Goal: Task Accomplishment & Management: Complete application form

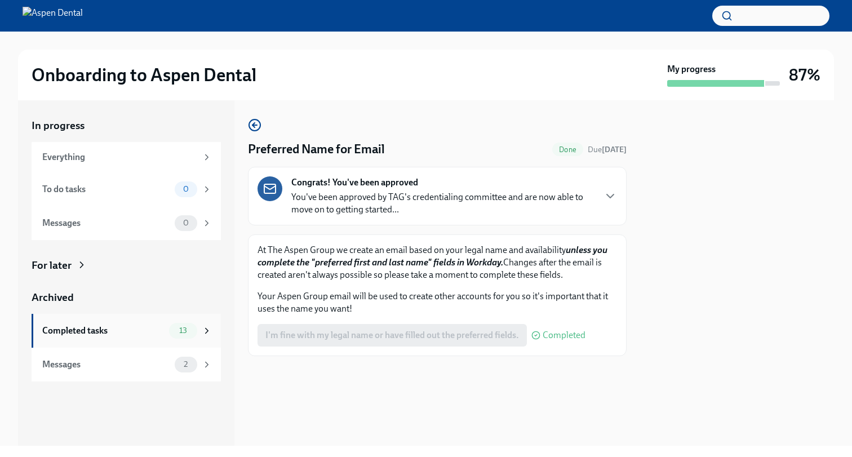
click at [149, 331] on div "Completed tasks" at bounding box center [103, 331] width 122 height 12
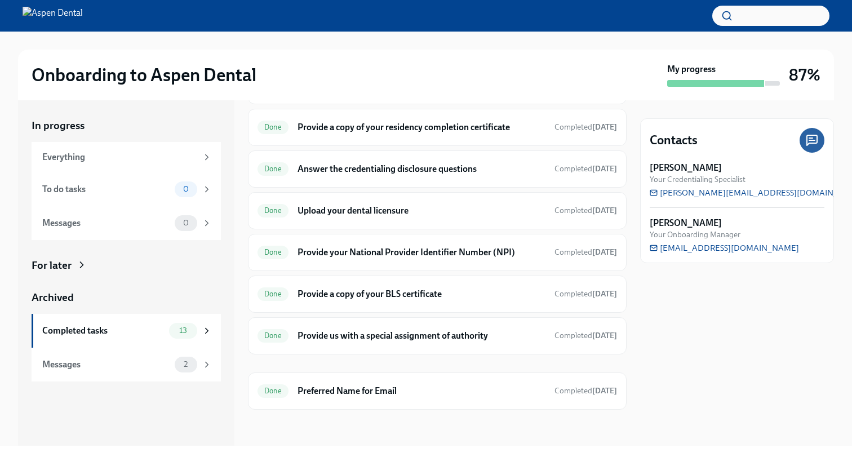
scroll to position [294, 0]
click at [301, 387] on h6 "Preferred Name for Email" at bounding box center [422, 391] width 248 height 12
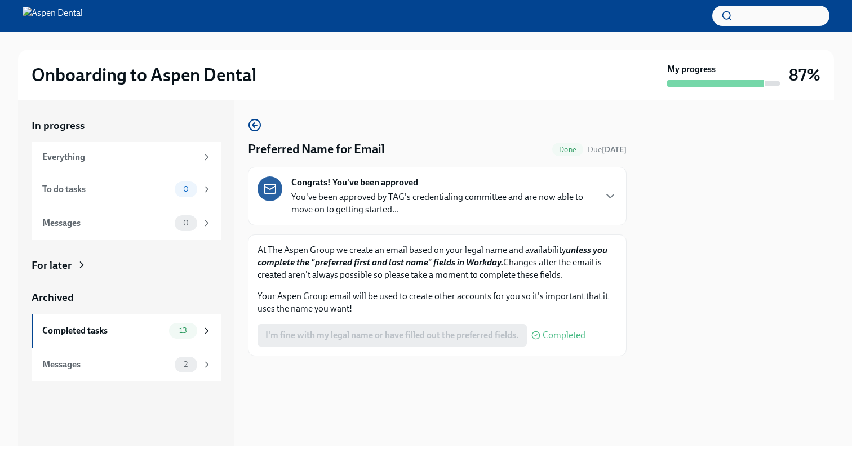
click at [601, 195] on div "Congrats! You've been approved You've been approved by TAG's credentialing comm…" at bounding box center [438, 195] width 360 height 39
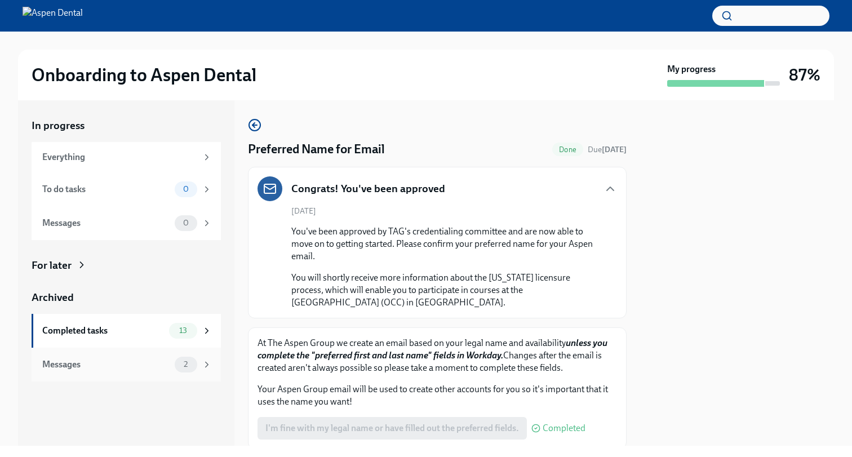
click at [169, 361] on div "Messages" at bounding box center [106, 364] width 128 height 12
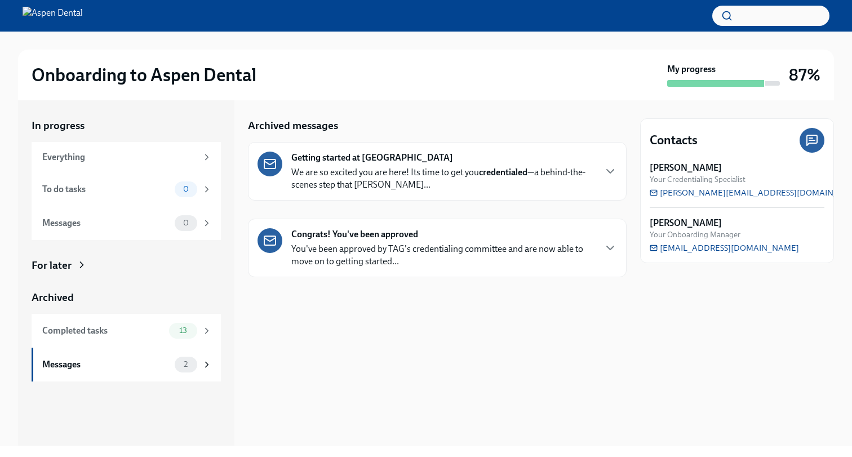
click at [367, 190] on p "We are so excited you are here! Its time to get you credentialed —a behind-the-…" at bounding box center [442, 178] width 303 height 25
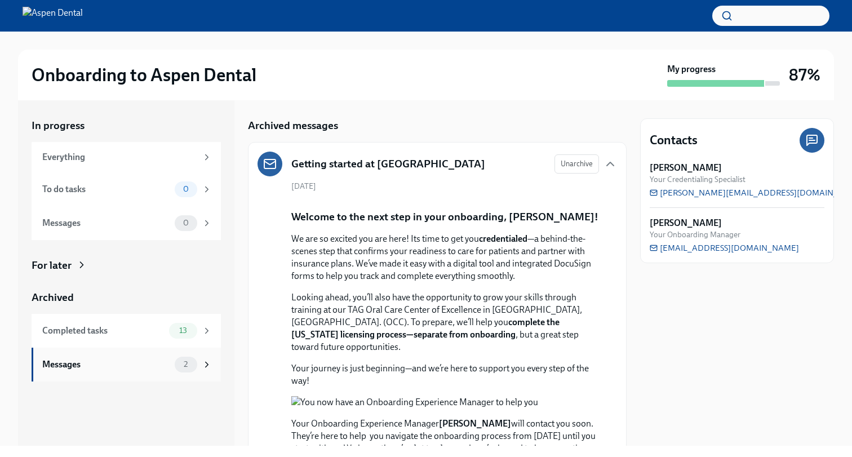
click at [157, 370] on div "Messages 2" at bounding box center [127, 365] width 170 height 16
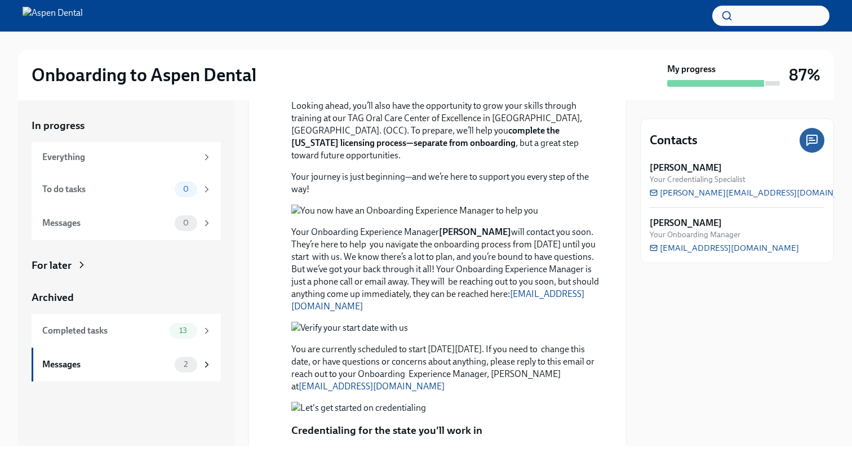
scroll to position [195, 0]
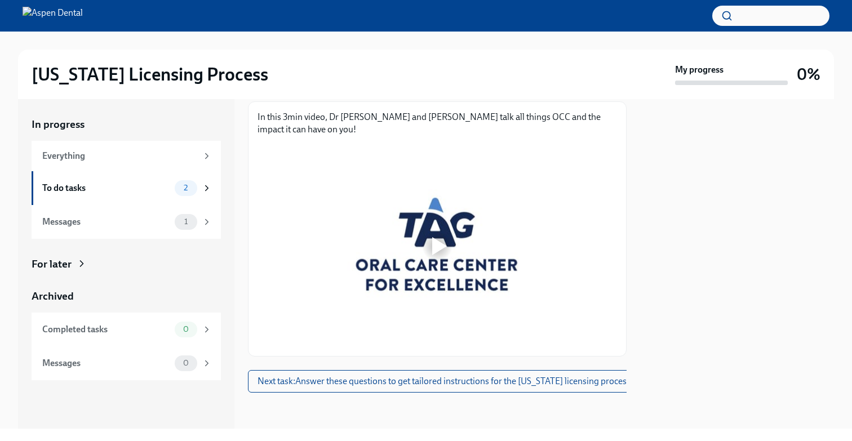
scroll to position [153, 0]
click at [432, 244] on div at bounding box center [439, 246] width 15 height 18
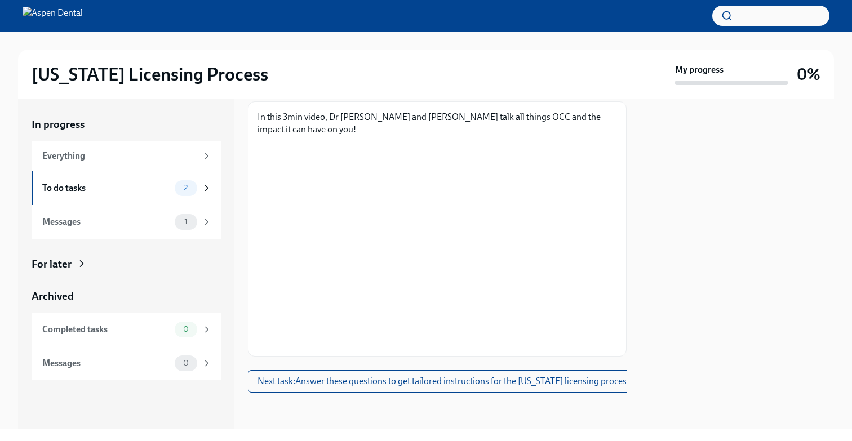
click at [522, 357] on div "Check out this video to learn more about the OCC To Do Due in 9 days Time to be…" at bounding box center [437, 178] width 379 height 429
click at [483, 379] on span "Next task : Answer these questions to get tailored instructions for the Illinoi…" at bounding box center [444, 381] width 373 height 11
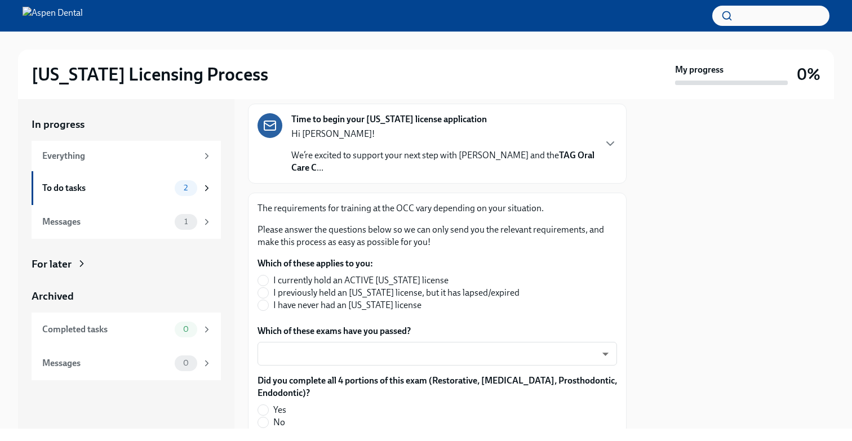
scroll to position [90, 0]
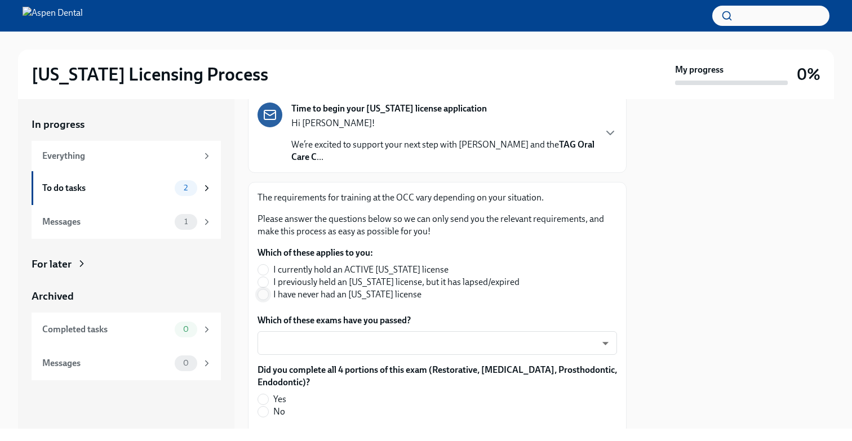
click at [262, 294] on input "I have never had an Illinois license" at bounding box center [263, 295] width 10 height 10
radio input "true"
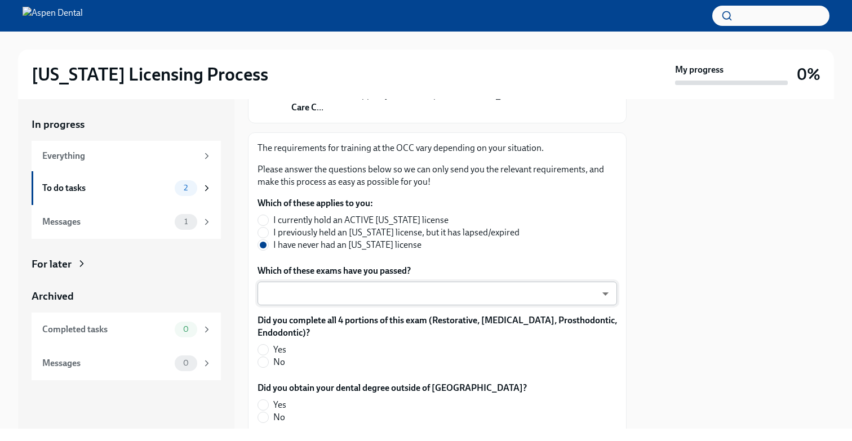
scroll to position [141, 0]
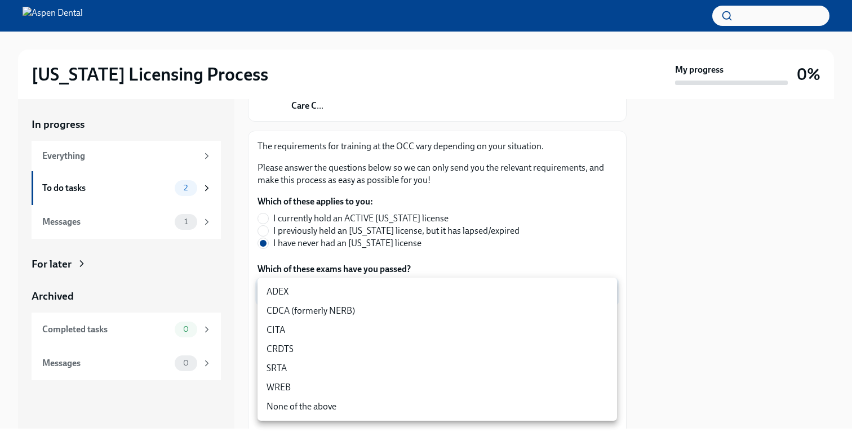
click at [292, 287] on body "Illinois Licensing Process My progress 0% In progress Everything To do tasks 2 …" at bounding box center [426, 220] width 852 height 441
click at [293, 294] on li "ADEX" at bounding box center [438, 291] width 360 height 19
type input "pxo-W3vNi"
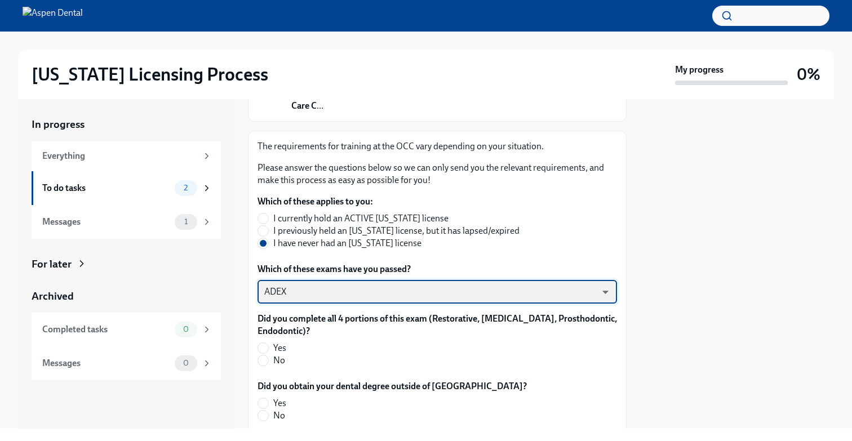
scroll to position [181, 0]
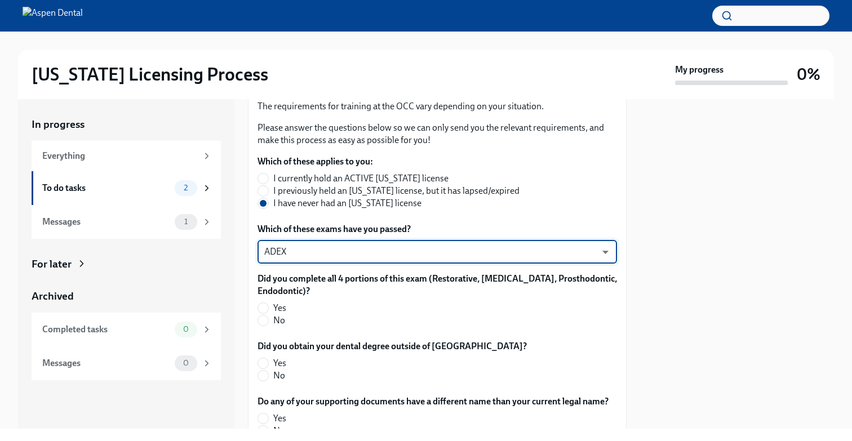
click at [314, 250] on body "Illinois Licensing Process My progress 0% In progress Everything To do tasks 2 …" at bounding box center [426, 220] width 852 height 441
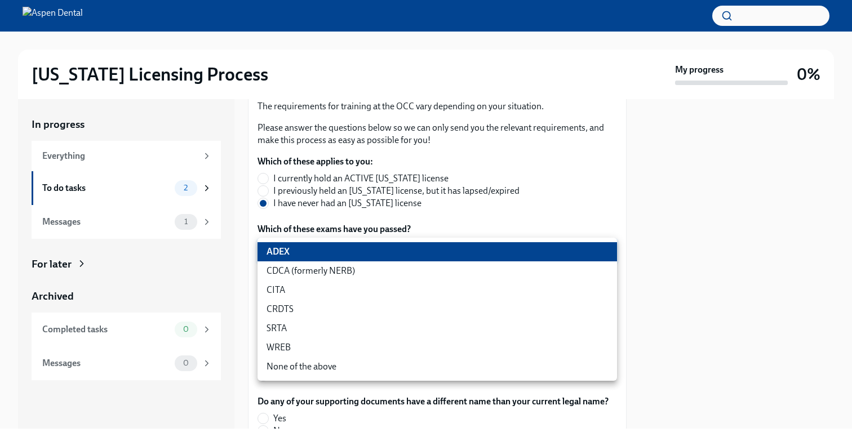
click at [478, 211] on div at bounding box center [426, 220] width 852 height 441
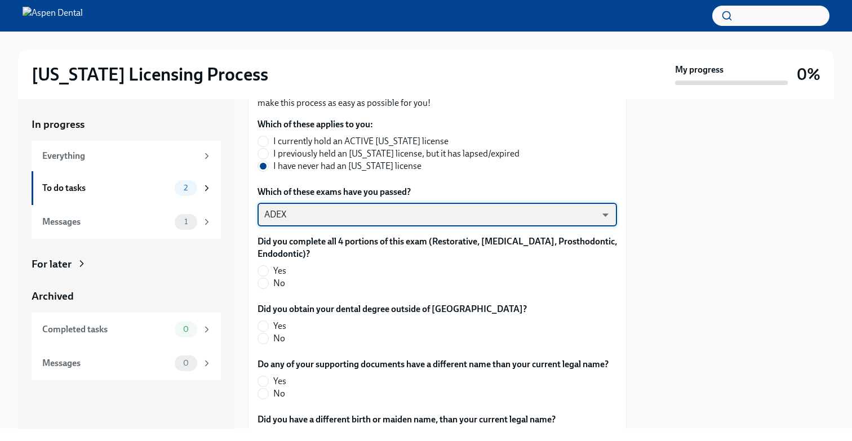
scroll to position [242, 0]
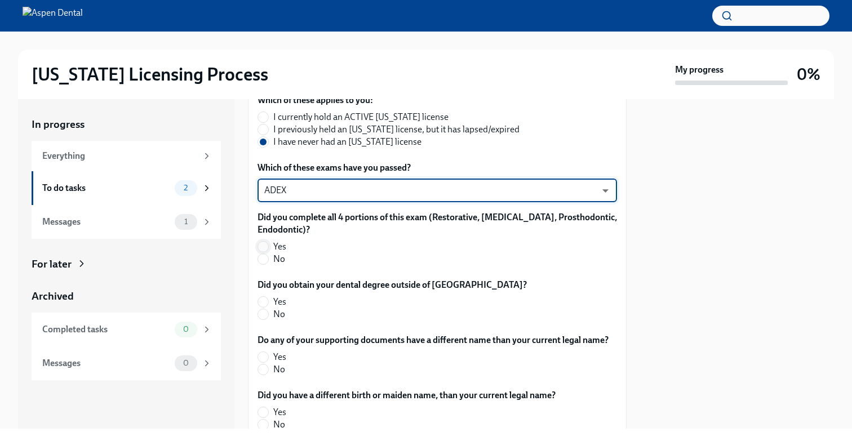
click at [264, 245] on input "Yes" at bounding box center [263, 247] width 10 height 10
radio input "true"
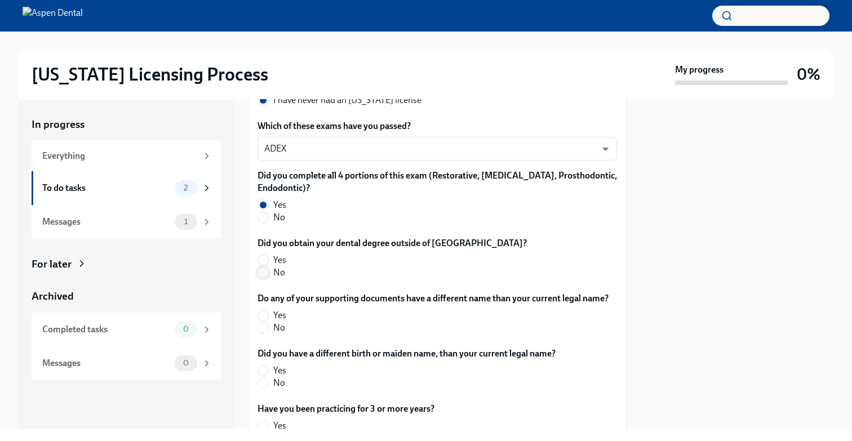
click at [265, 275] on input "No" at bounding box center [263, 273] width 10 height 10
radio input "true"
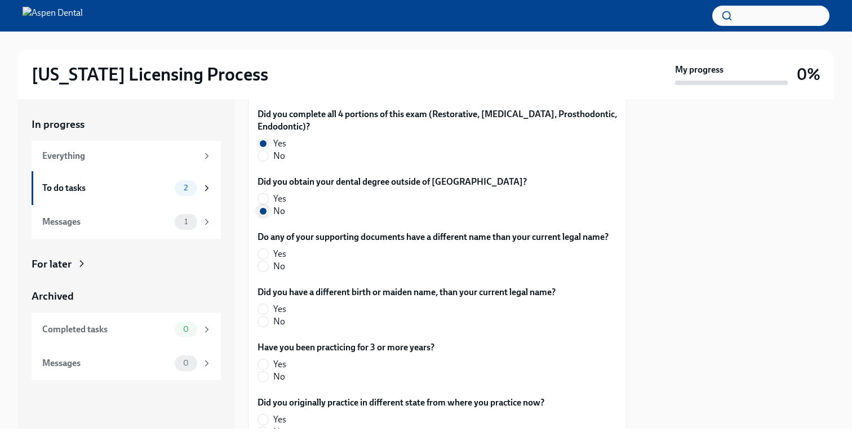
scroll to position [349, 0]
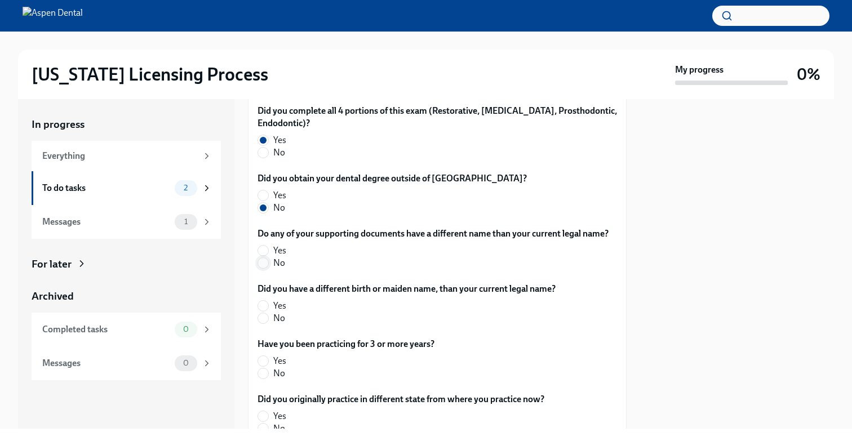
click at [264, 261] on input "No" at bounding box center [263, 263] width 10 height 10
radio input "true"
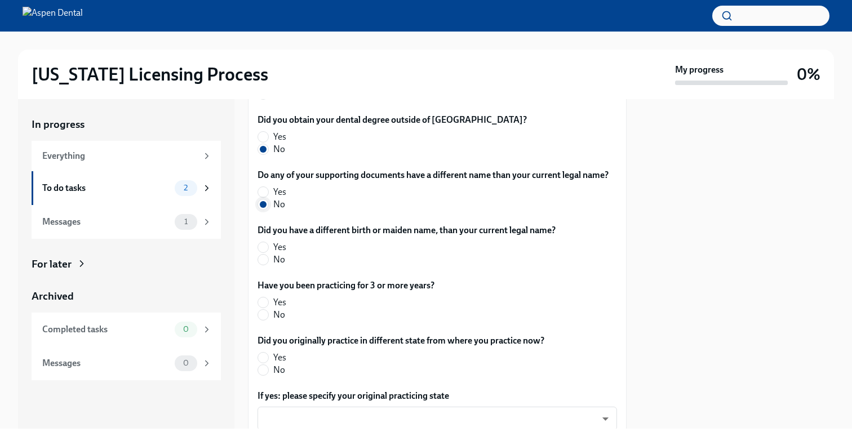
scroll to position [410, 0]
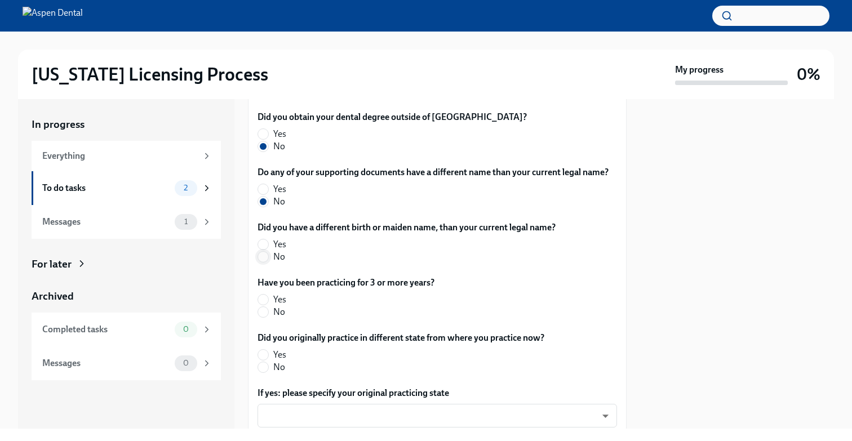
click at [265, 255] on input "No" at bounding box center [263, 257] width 10 height 10
radio input "true"
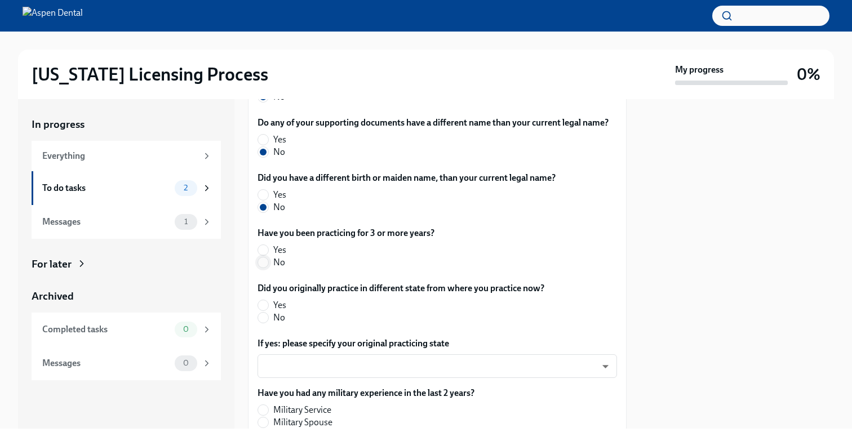
click at [262, 264] on input "No" at bounding box center [263, 263] width 10 height 10
radio input "true"
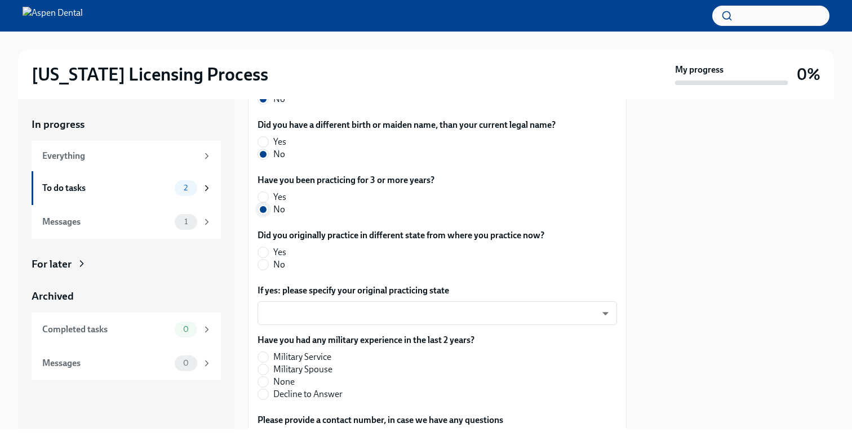
scroll to position [517, 0]
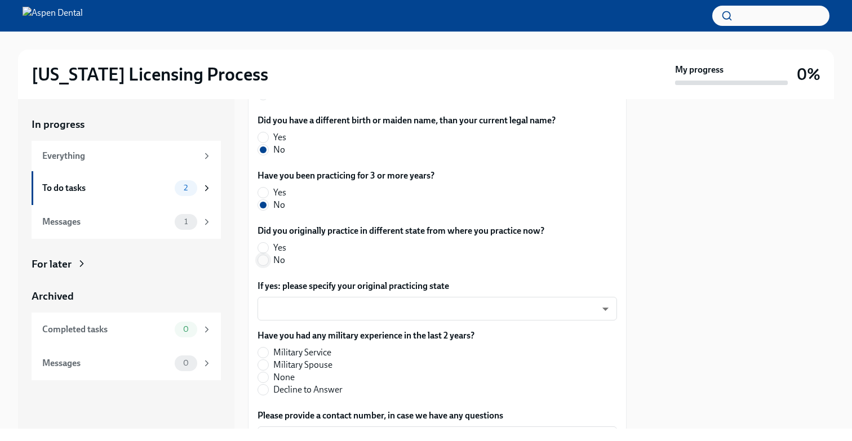
click at [264, 266] on span at bounding box center [263, 260] width 11 height 11
click at [264, 265] on input "No" at bounding box center [263, 260] width 10 height 10
radio input "true"
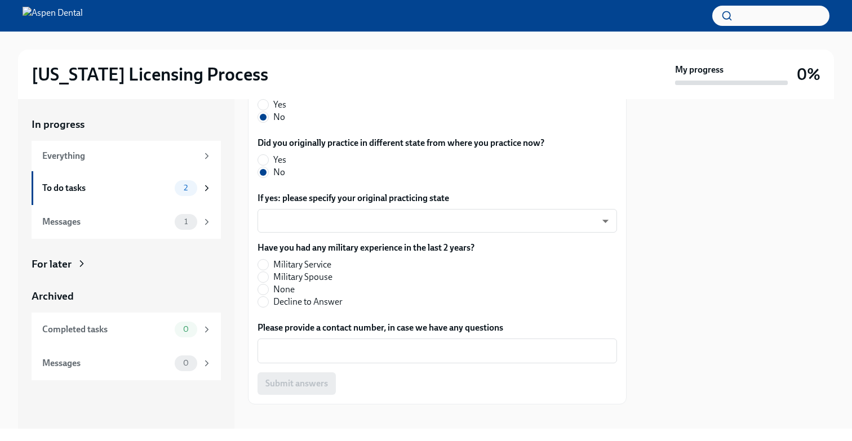
scroll to position [607, 0]
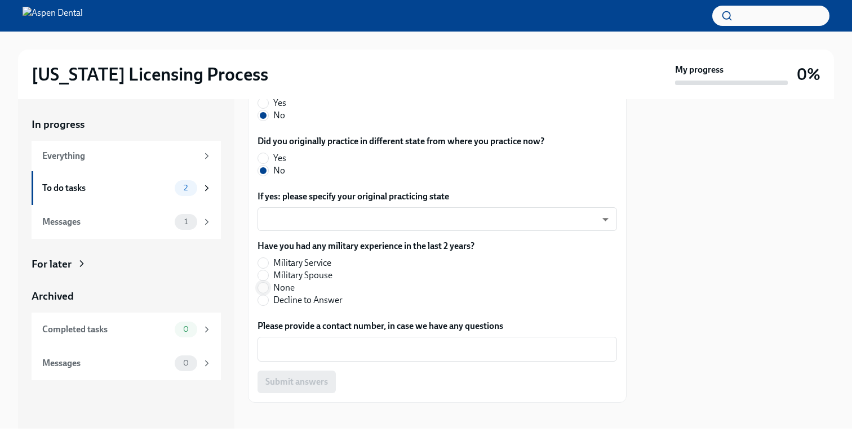
click at [265, 287] on input "None" at bounding box center [263, 288] width 10 height 10
radio input "true"
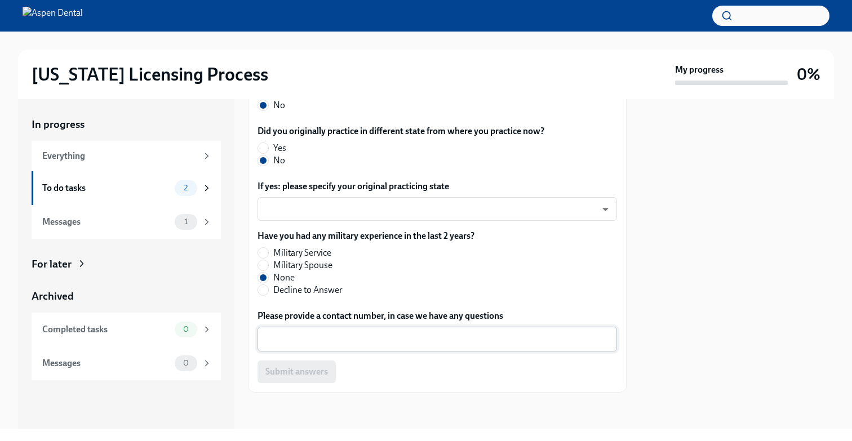
scroll to position [617, 0]
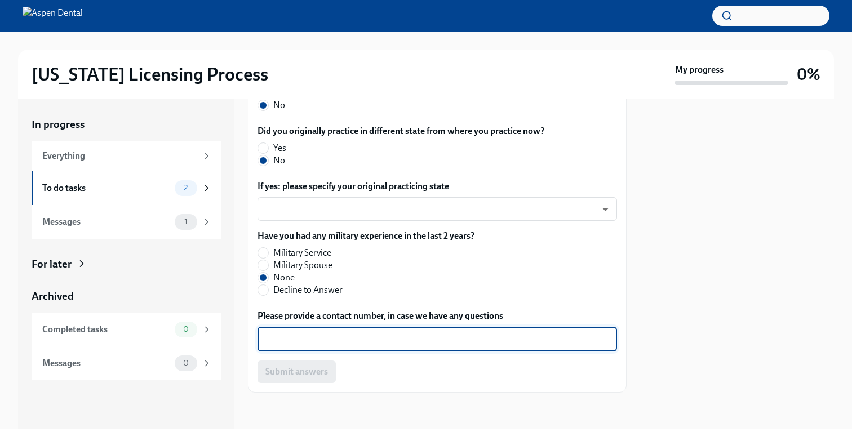
click at [350, 336] on textarea "Please provide a contact number, in case we have any questions" at bounding box center [437, 339] width 346 height 14
type textarea "6785754084"
click at [313, 375] on span "Submit answers" at bounding box center [296, 371] width 63 height 11
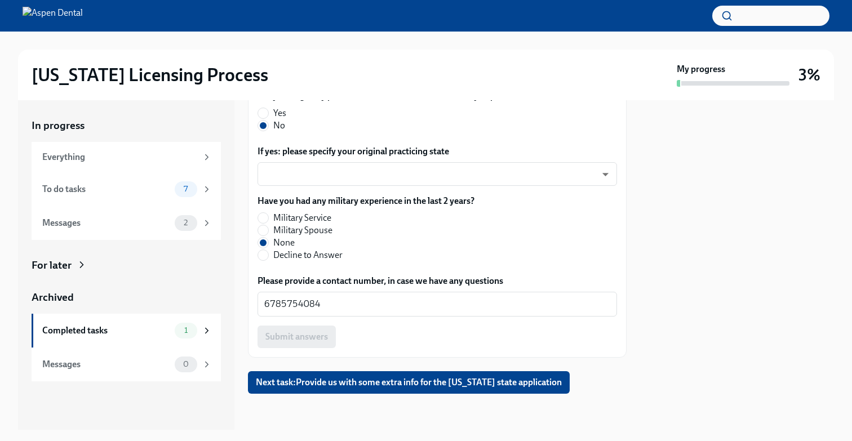
scroll to position [653, 0]
click at [387, 385] on span "Next task : Provide us with some extra info for the Illinois state application" at bounding box center [409, 382] width 306 height 11
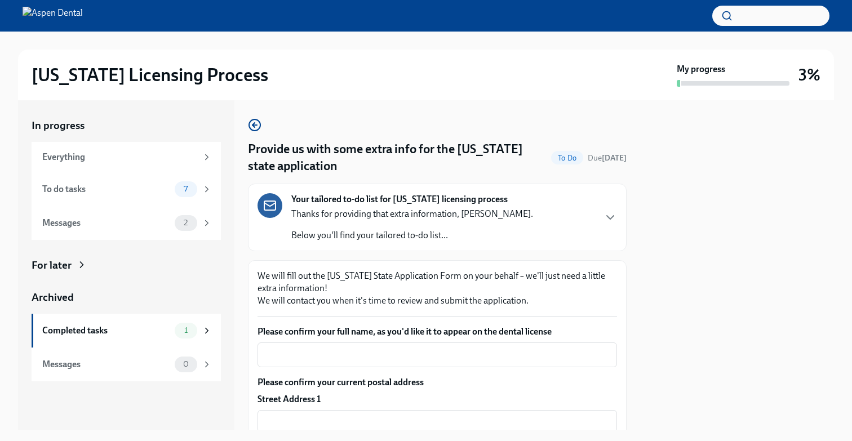
scroll to position [78, 0]
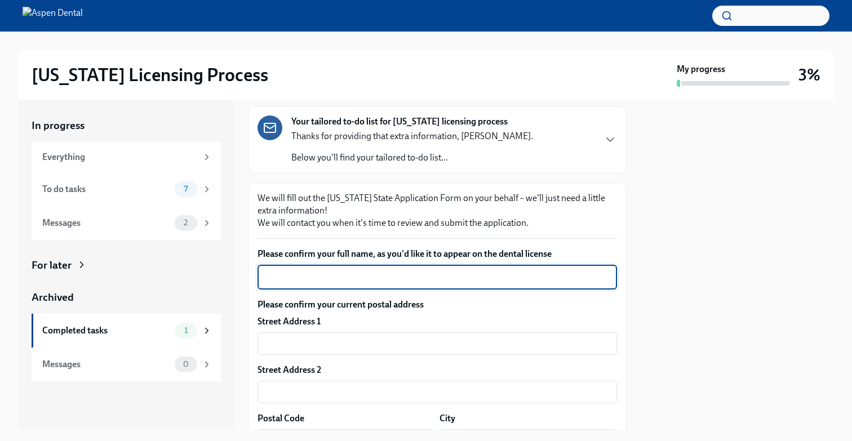
click at [350, 271] on textarea "Please confirm your full name, as you'd like it to appear on the dental license" at bounding box center [437, 278] width 346 height 14
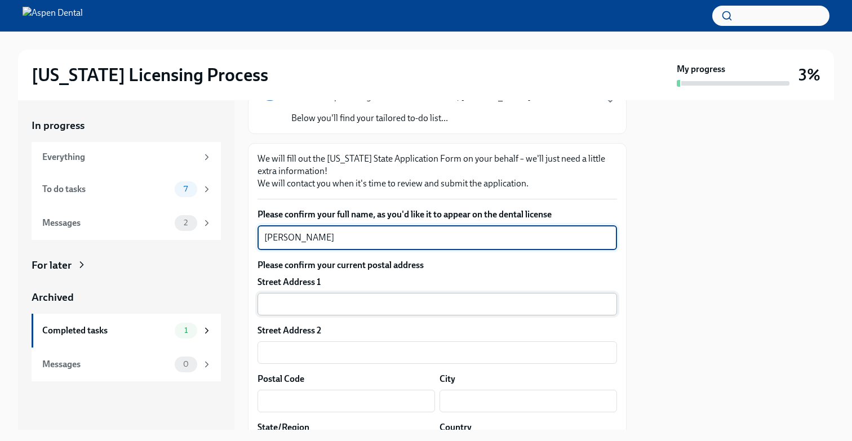
type textarea "Karan Thakkar"
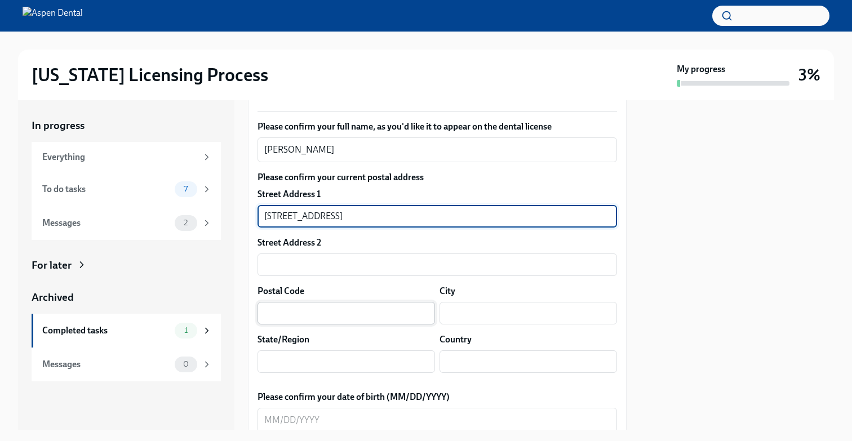
scroll to position [206, 0]
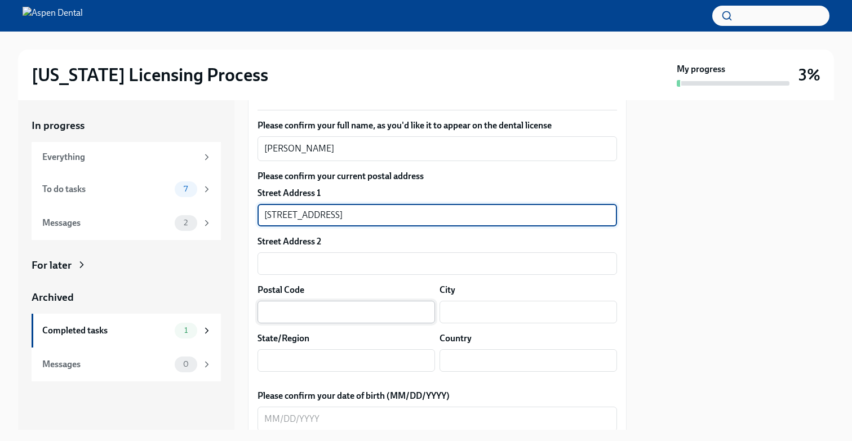
type input "871 valla crucis lane"
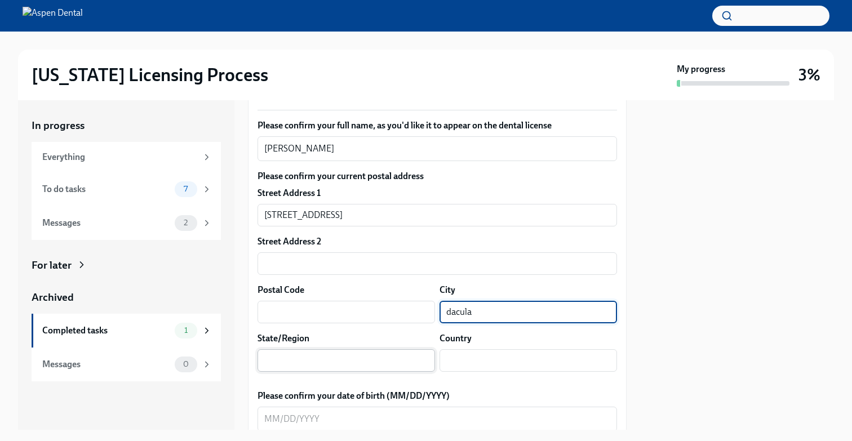
type input "dacula"
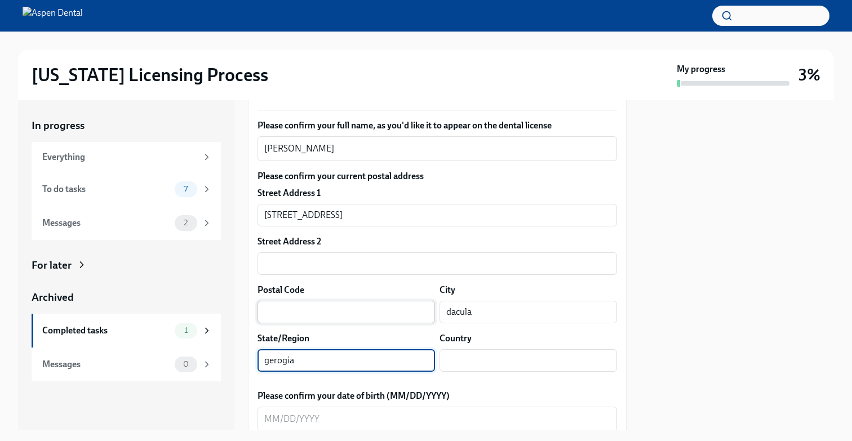
type input "gerogia"
click at [337, 311] on input "text" at bounding box center [347, 312] width 178 height 23
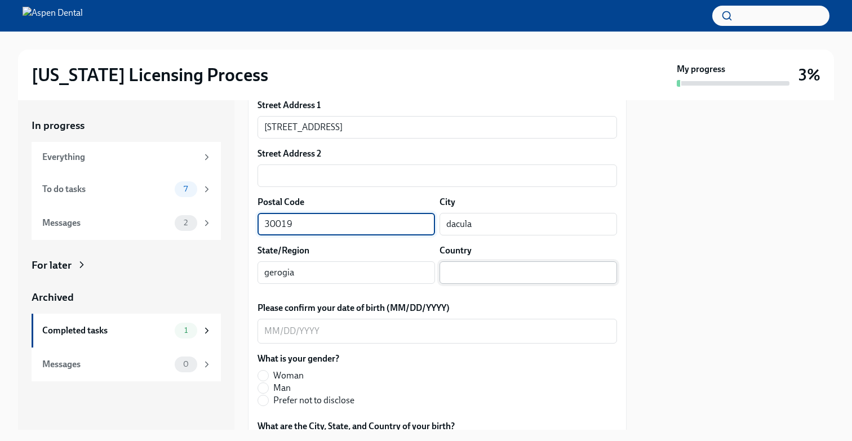
scroll to position [295, 0]
type input "30019"
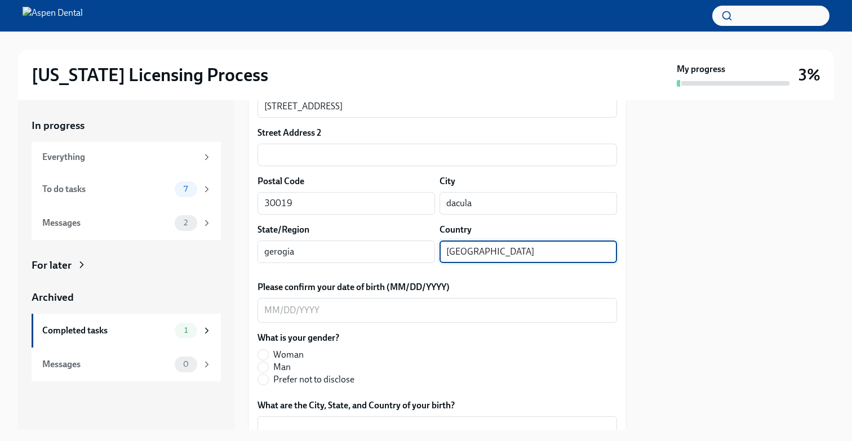
scroll to position [319, 0]
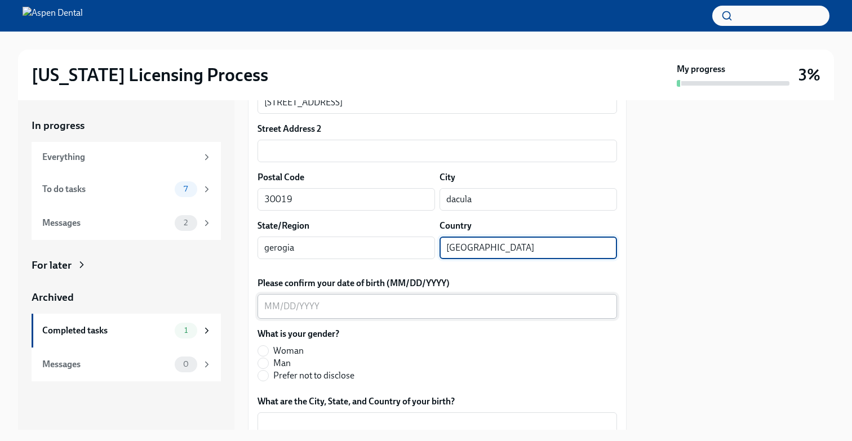
type input "USA"
click at [360, 301] on textarea "Please confirm your date of birth (MM/DD/YYYY)" at bounding box center [437, 307] width 346 height 14
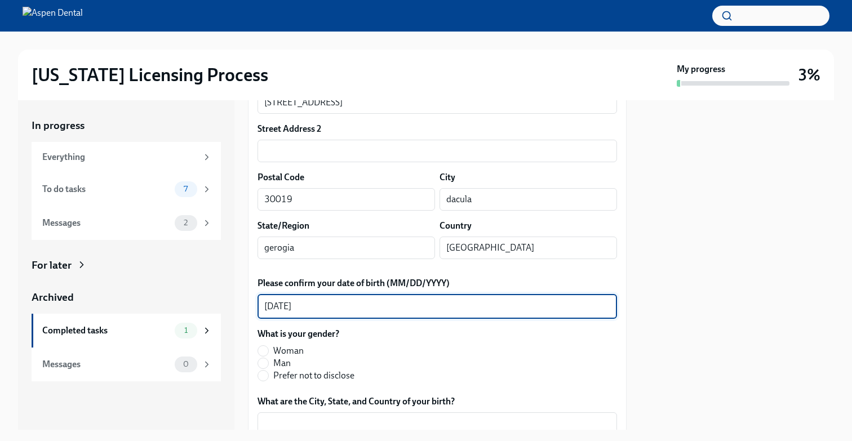
scroll to position [385, 0]
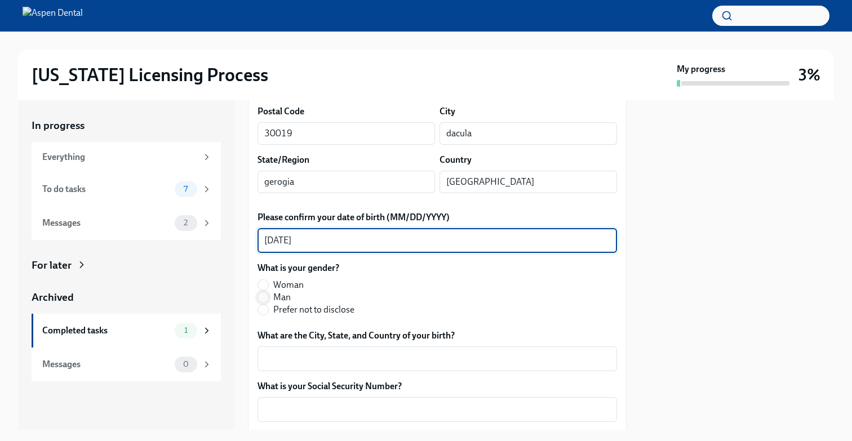
type textarea "12/09/1998"
click at [266, 300] on input "Man" at bounding box center [263, 297] width 10 height 10
radio input "true"
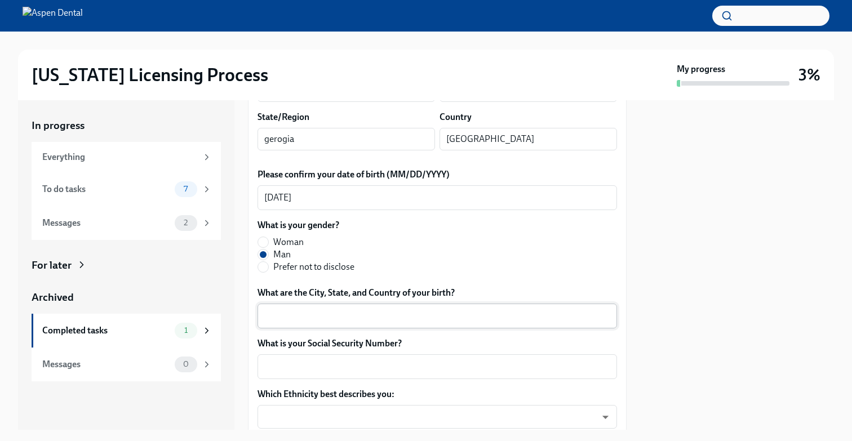
scroll to position [430, 0]
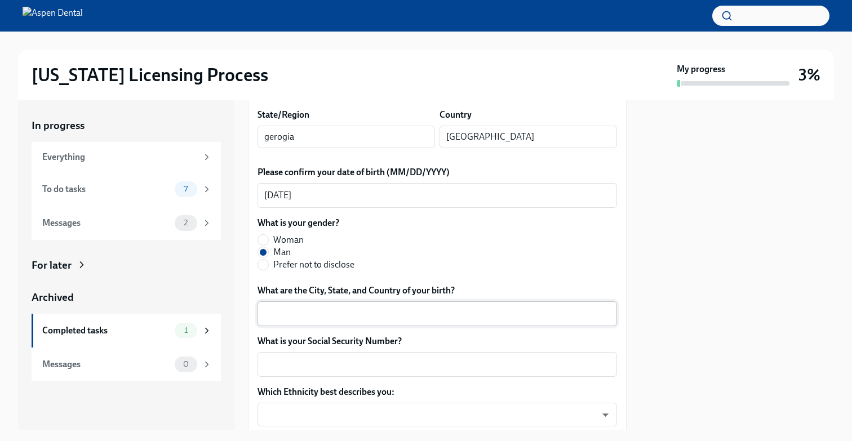
click at [287, 306] on div "x ​" at bounding box center [438, 313] width 360 height 25
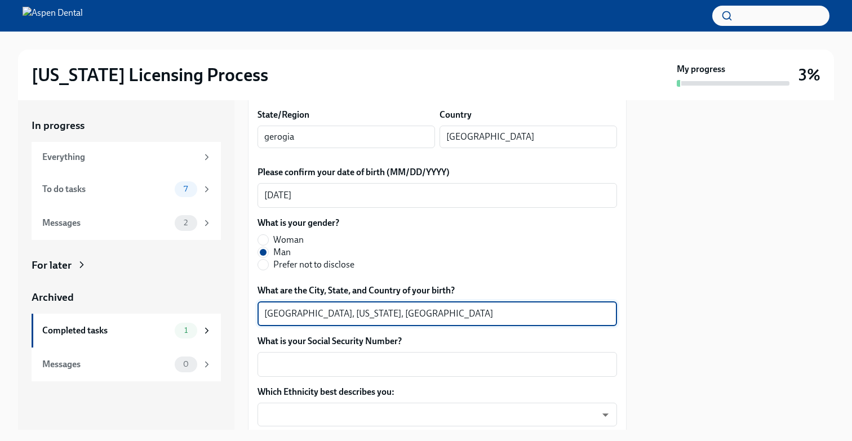
scroll to position [481, 0]
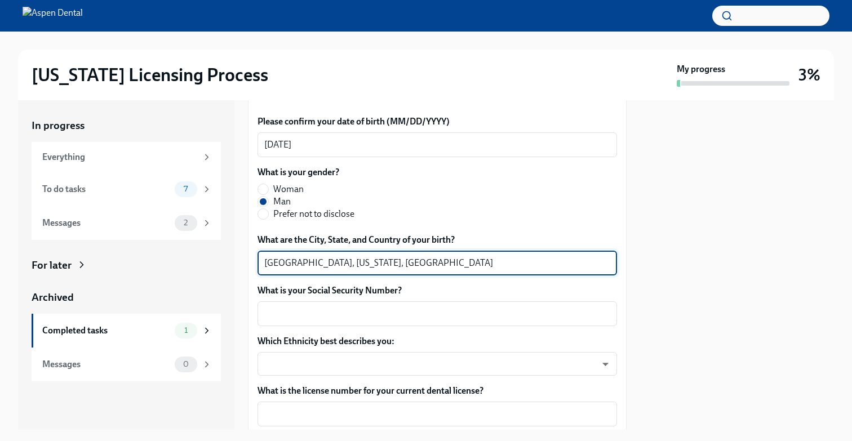
type textarea "Athens, Georgia, USA"
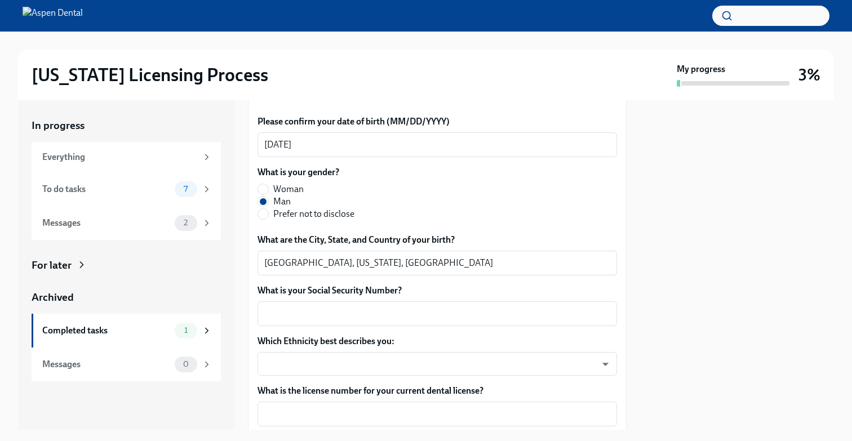
click at [364, 299] on div "What is your Social Security Number? x ​" at bounding box center [438, 306] width 360 height 42
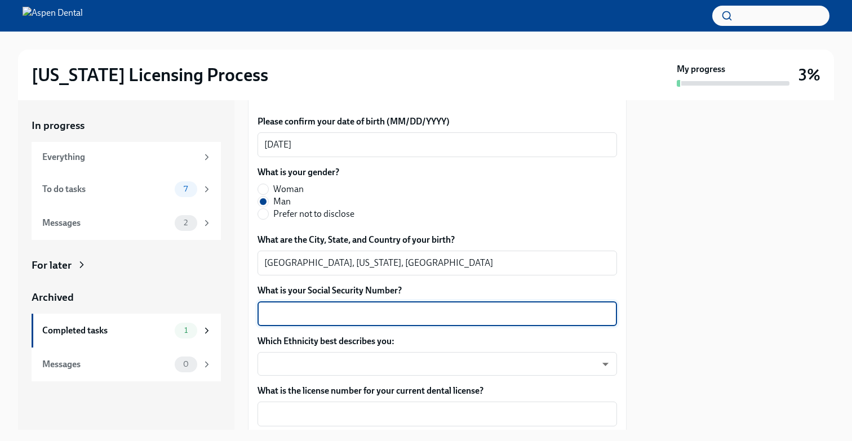
click at [364, 308] on textarea "What is your Social Security Number?" at bounding box center [437, 314] width 346 height 14
type textarea "675037398"
click at [344, 369] on body "Illinois Licensing Process My progress 3% In progress Everything To do tasks 7 …" at bounding box center [426, 220] width 852 height 441
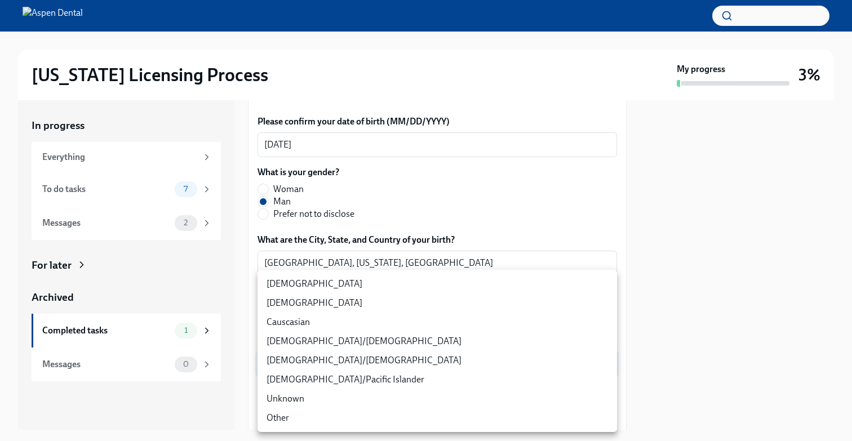
click at [314, 307] on li "Asian" at bounding box center [438, 303] width 360 height 19
type input "930Z9RFkx"
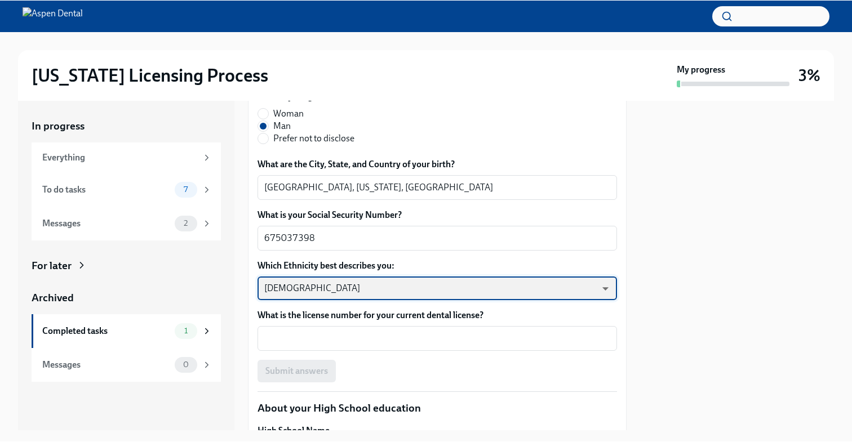
scroll to position [569, 0]
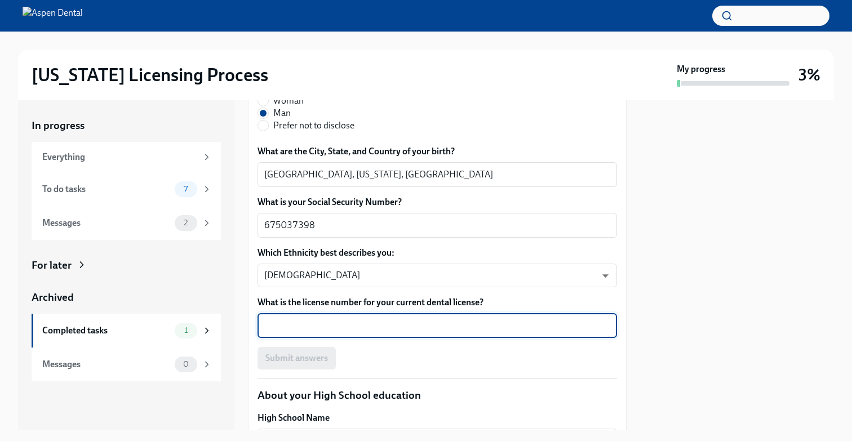
click at [323, 329] on textarea "What is the license number for your current dental license?" at bounding box center [437, 326] width 346 height 14
type textarea "DN123956"
click at [287, 367] on button "Submit answers" at bounding box center [297, 358] width 78 height 23
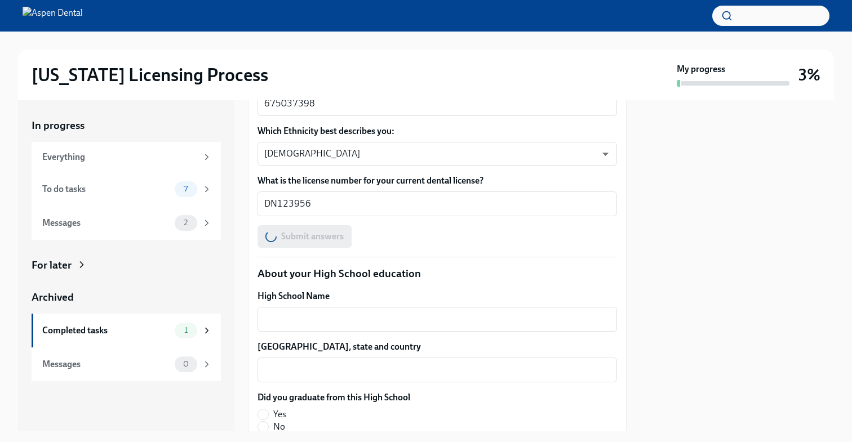
scroll to position [716, 0]
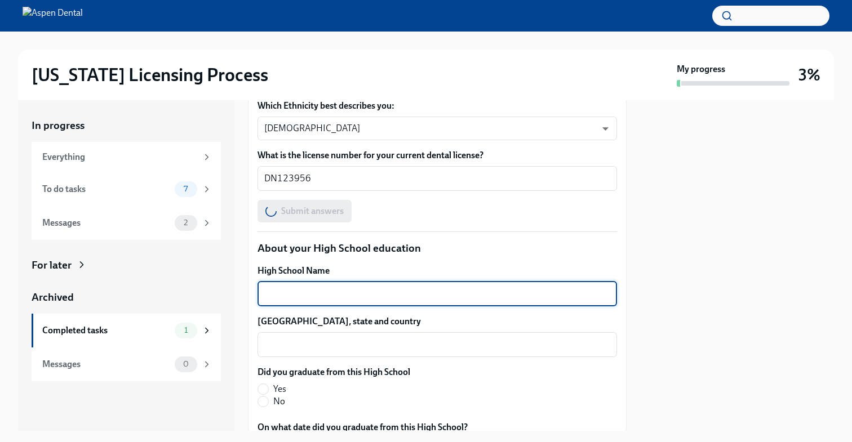
click at [336, 287] on textarea "High School Name" at bounding box center [437, 294] width 346 height 14
type textarea "Mount"
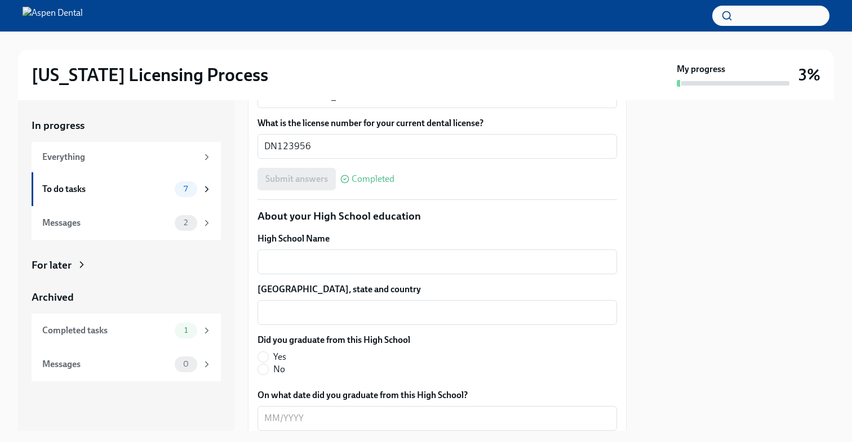
scroll to position [752, 0]
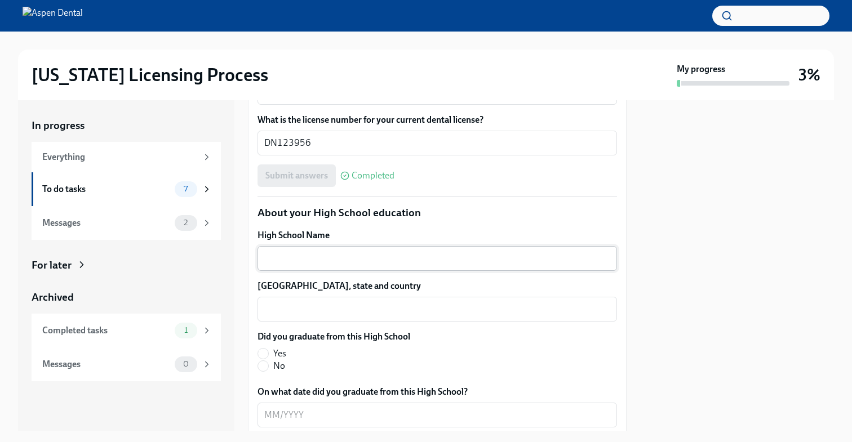
click at [322, 252] on textarea "High School Name" at bounding box center [437, 259] width 346 height 14
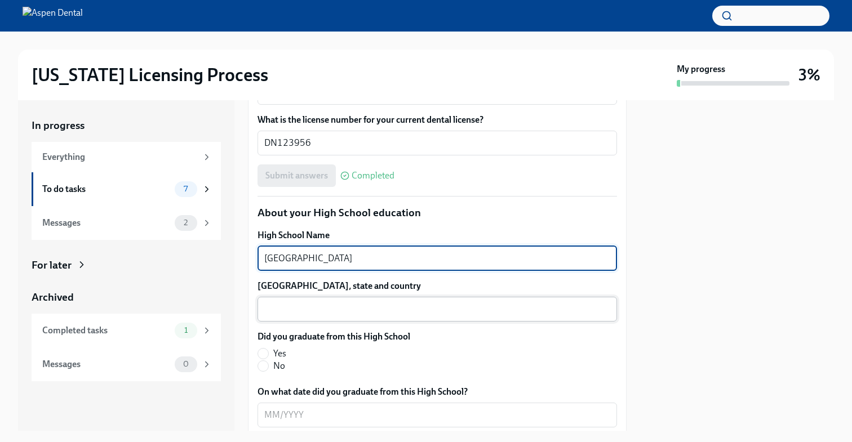
type textarea "Mountain View High School"
click at [283, 304] on textarea "High School city, state and country" at bounding box center [437, 310] width 346 height 14
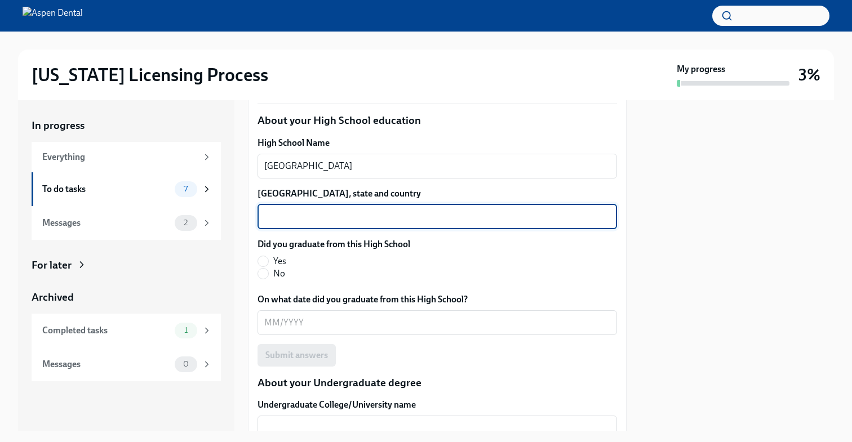
scroll to position [845, 0]
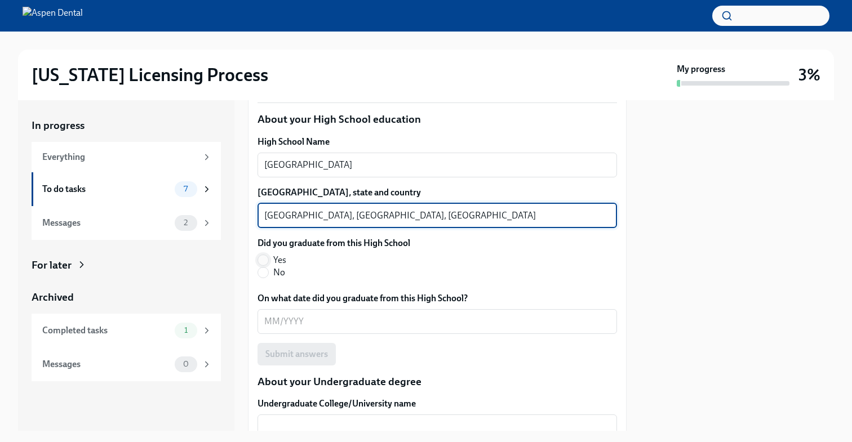
type textarea "Lawrenceville, GA, USA"
click at [266, 256] on input "Yes" at bounding box center [263, 260] width 10 height 10
radio input "true"
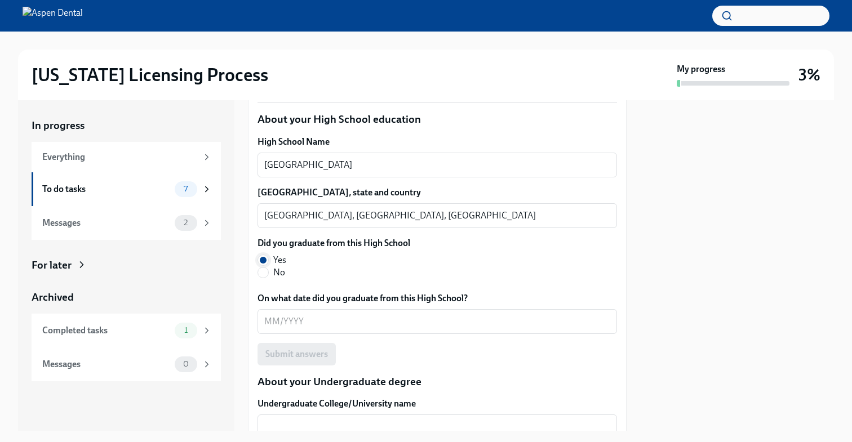
scroll to position [883, 0]
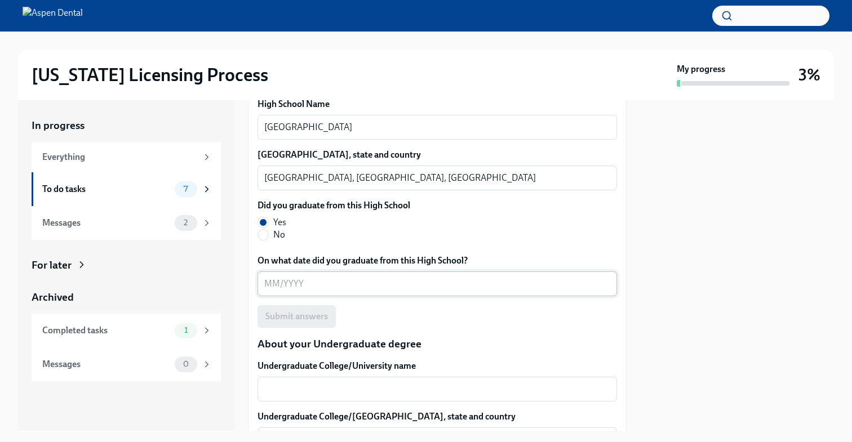
click at [277, 280] on textarea "On what date did you graduate from this High School?" at bounding box center [437, 284] width 346 height 14
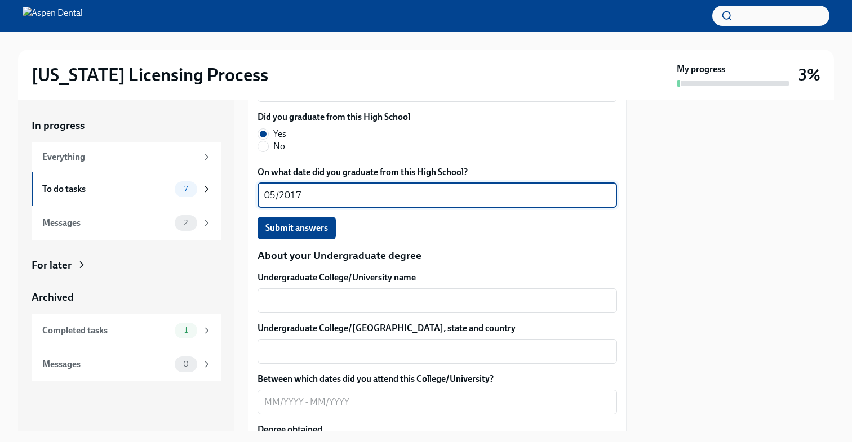
scroll to position [974, 0]
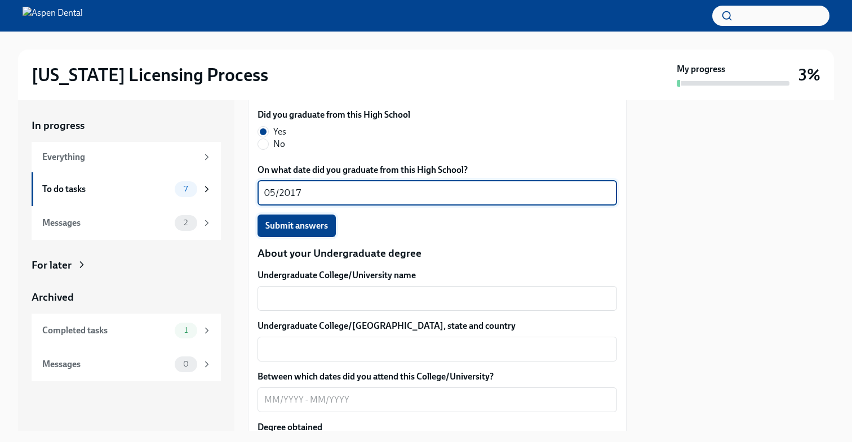
type textarea "05/2017"
click at [321, 233] on button "Submit answers" at bounding box center [297, 226] width 78 height 23
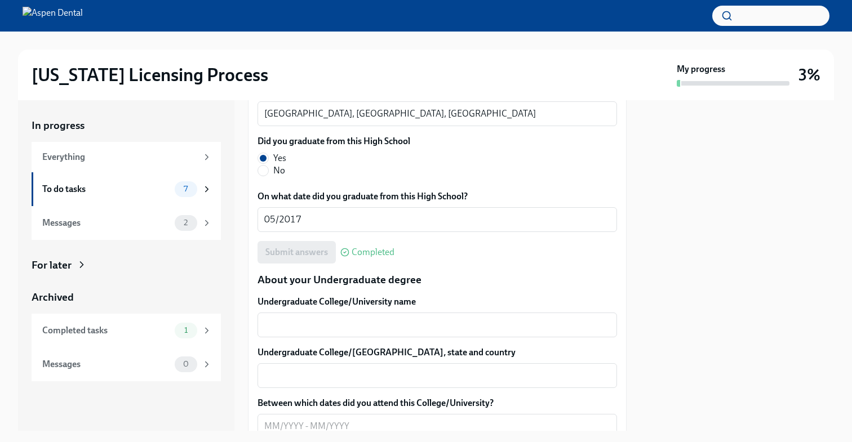
scroll to position [1028, 0]
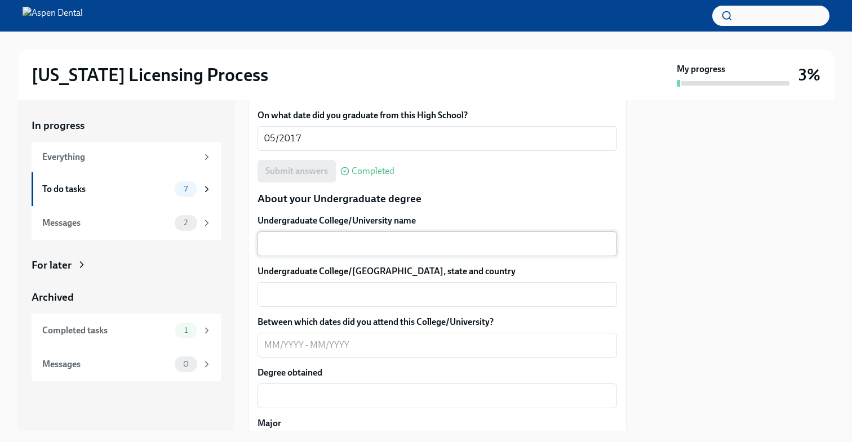
click at [318, 235] on div "x ​" at bounding box center [438, 244] width 360 height 25
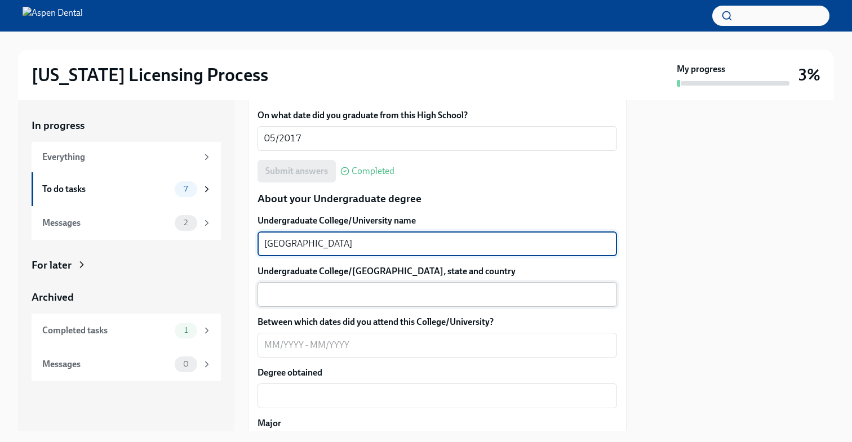
type textarea "University of Miami"
click at [298, 290] on textarea "Undergraduate College/University city, state and country" at bounding box center [437, 295] width 346 height 14
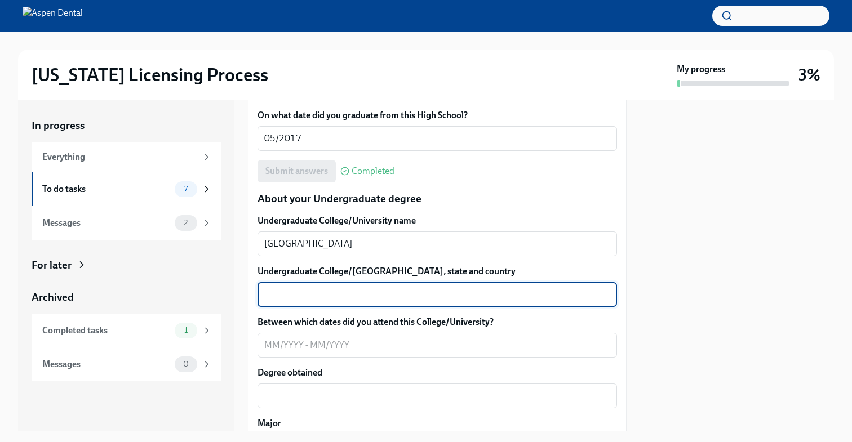
type textarea "M"
type textarea "Coral Gables, FL, USA"
click at [276, 345] on textarea "Between which dates did you attend this College/University?" at bounding box center [437, 346] width 346 height 14
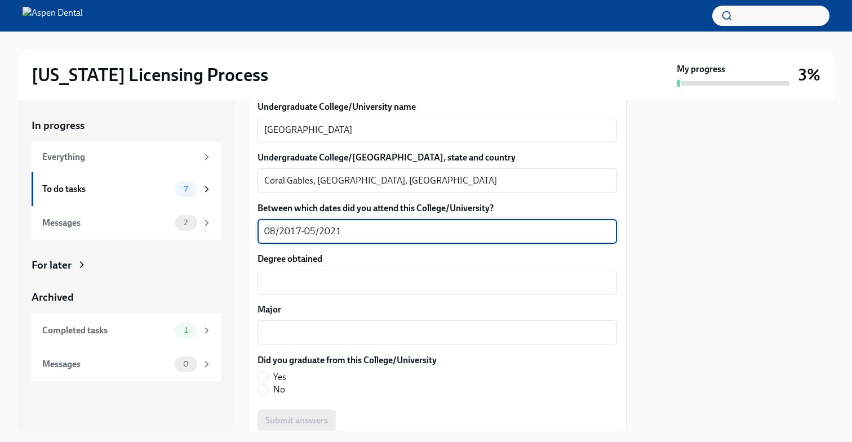
scroll to position [1146, 0]
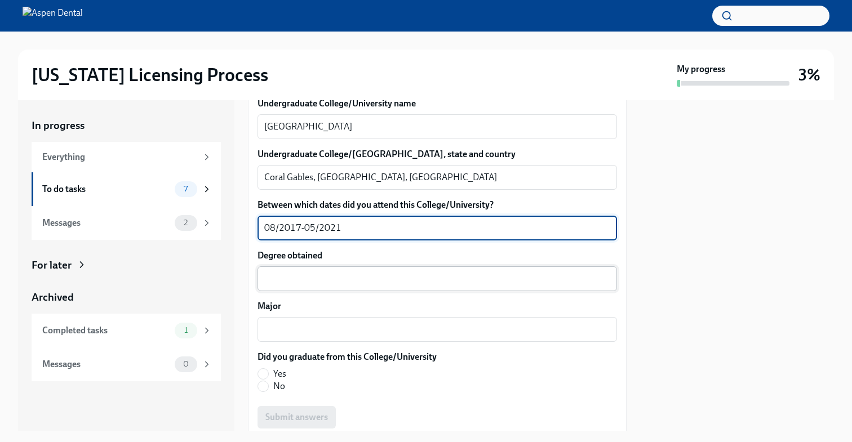
type textarea "08/2017-05/2021"
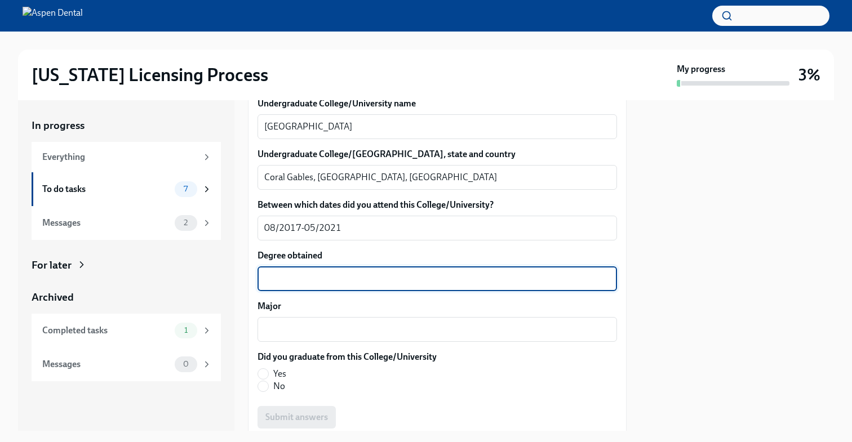
click at [298, 277] on textarea "Degree obtained" at bounding box center [437, 279] width 346 height 14
type textarea "Bachelor of Science"
drag, startPoint x: 298, startPoint y: 277, endPoint x: 278, endPoint y: 323, distance: 50.0
click at [278, 323] on textarea "Major" at bounding box center [437, 330] width 346 height 14
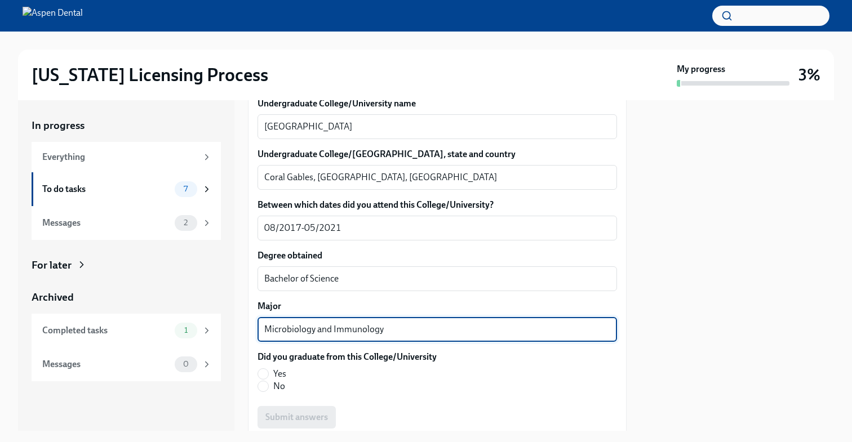
type textarea "Microbiology and Immunology"
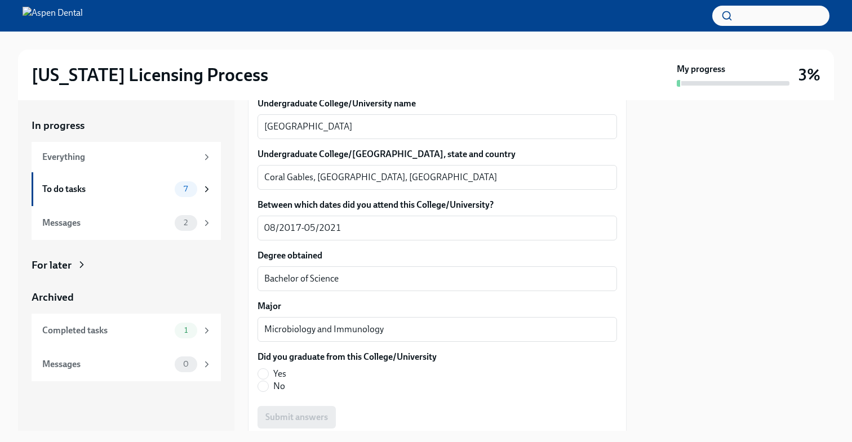
click at [329, 357] on label "Did you graduate from this College/University" at bounding box center [347, 357] width 179 height 12
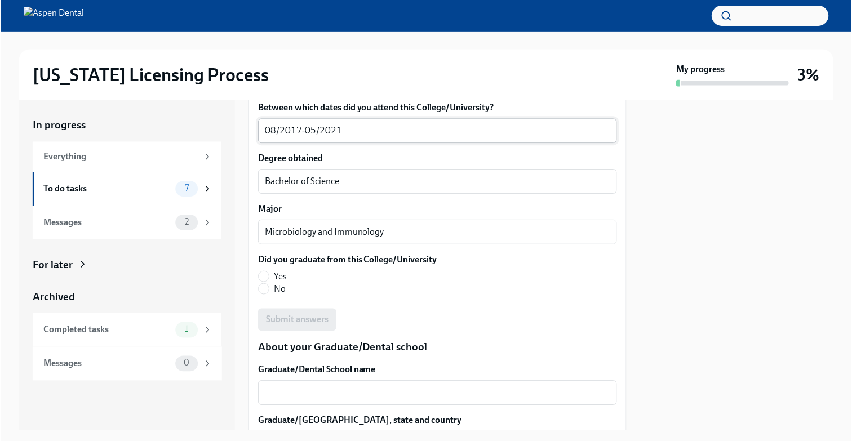
scroll to position [1246, 0]
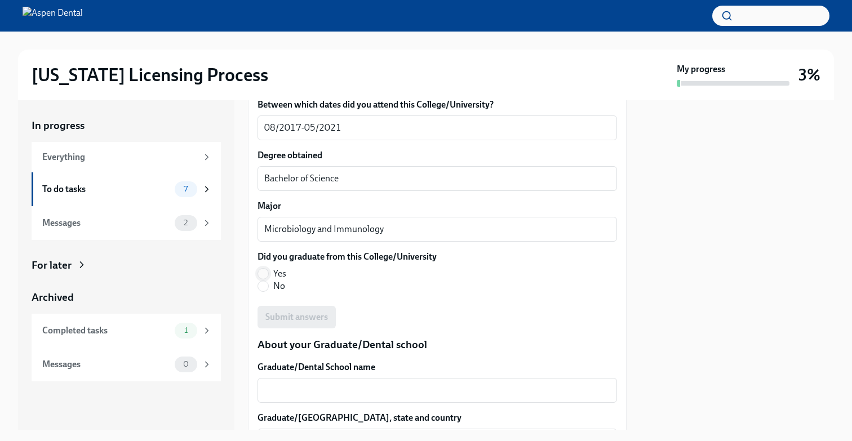
click at [266, 269] on input "Yes" at bounding box center [263, 274] width 10 height 10
radio input "true"
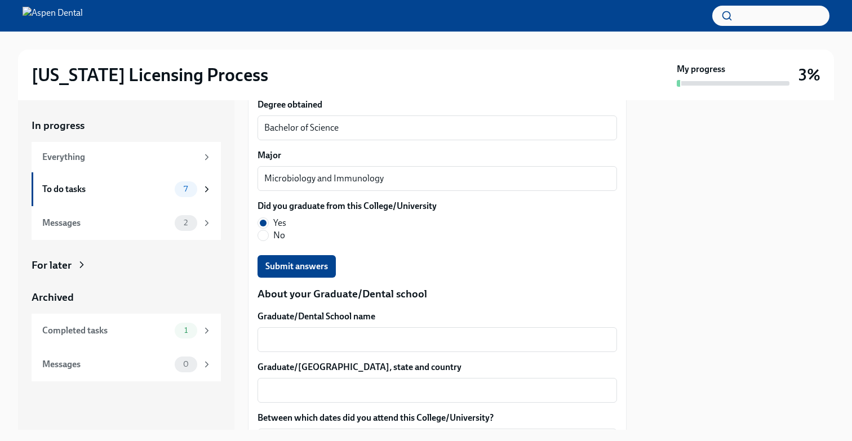
scroll to position [1301, 0]
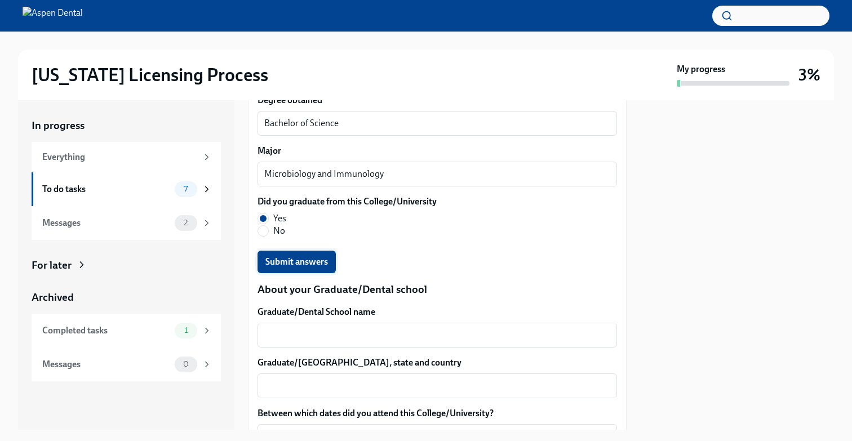
click at [311, 262] on span "Submit answers" at bounding box center [296, 261] width 63 height 11
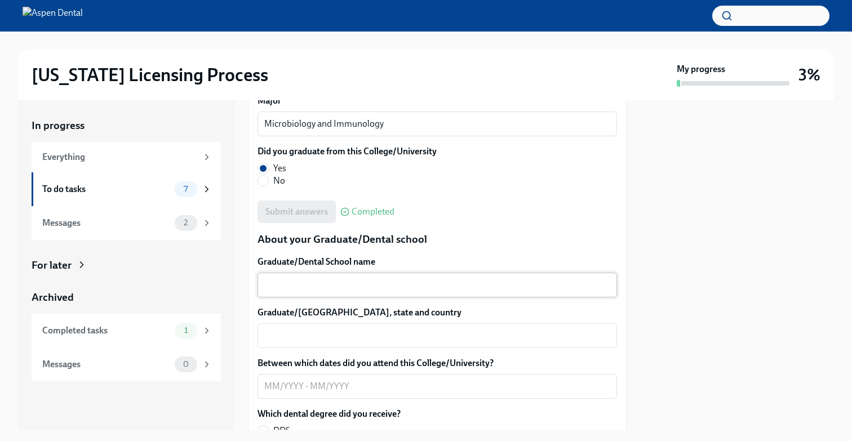
scroll to position [1353, 0]
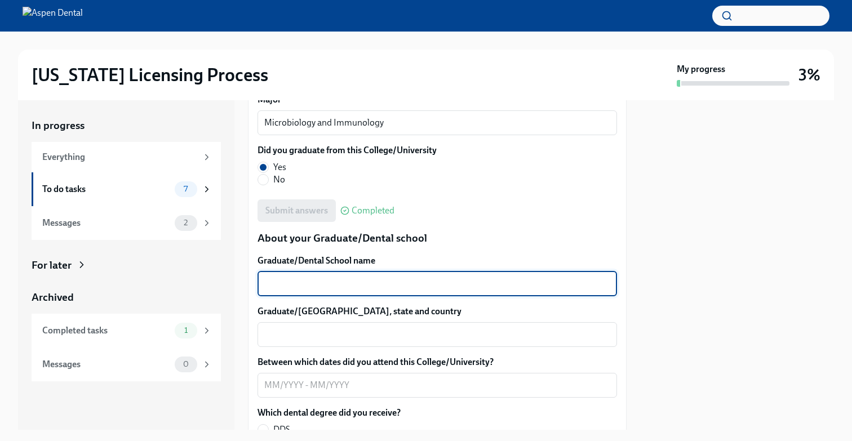
click at [444, 278] on textarea "Graduate/Dental School name" at bounding box center [437, 284] width 346 height 14
type textarea "New York University College of Dentistry"
click at [415, 340] on textarea "Graduate/Dental School city, state and country" at bounding box center [437, 335] width 346 height 14
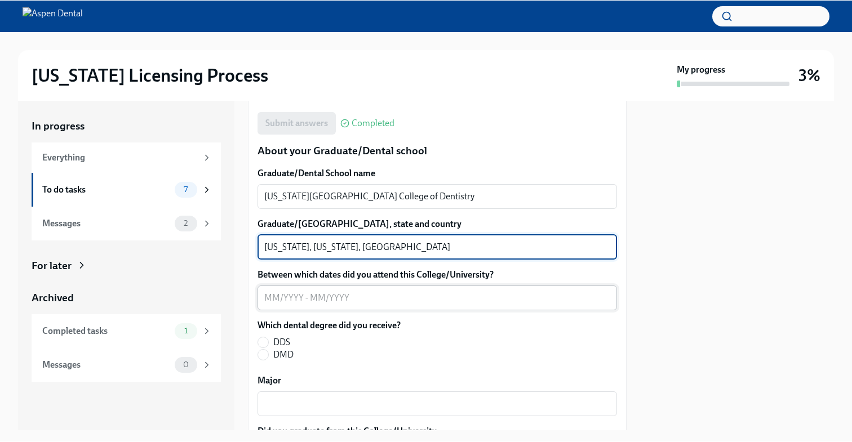
scroll to position [1450, 0]
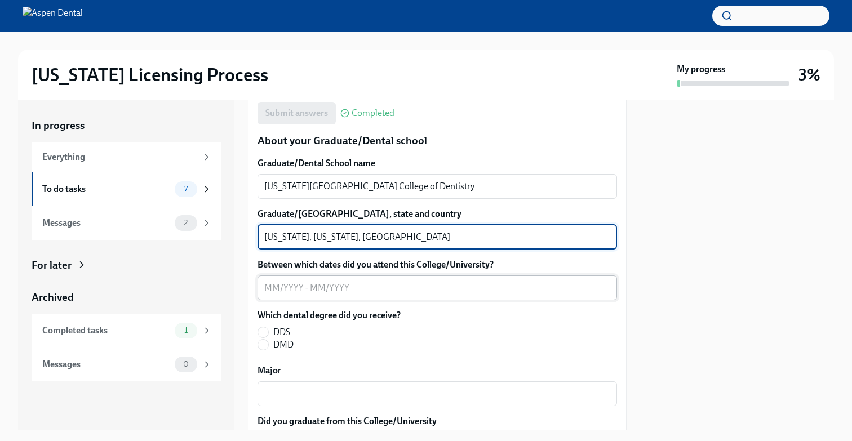
type textarea "New York, New York, USA"
click at [287, 284] on textarea "Between which dates did you attend this College/University?" at bounding box center [437, 288] width 346 height 14
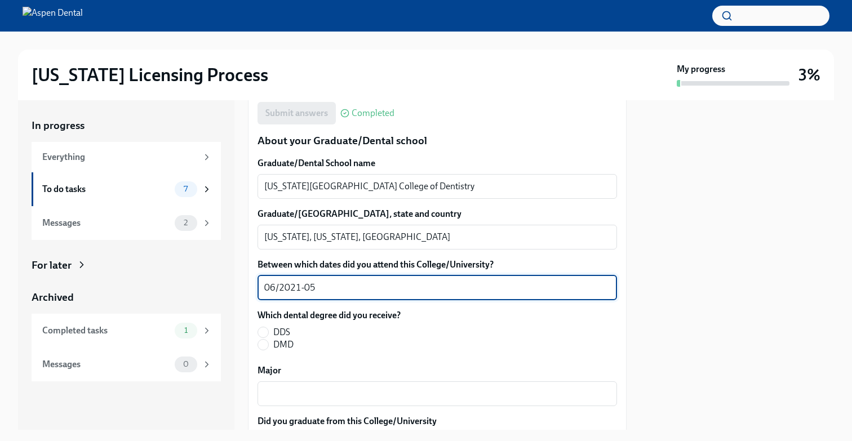
click at [276, 287] on textarea "06/2021-05" at bounding box center [437, 288] width 346 height 14
click at [348, 281] on textarea "07/2021-05" at bounding box center [437, 288] width 346 height 14
type textarea "07/2021-05/2025"
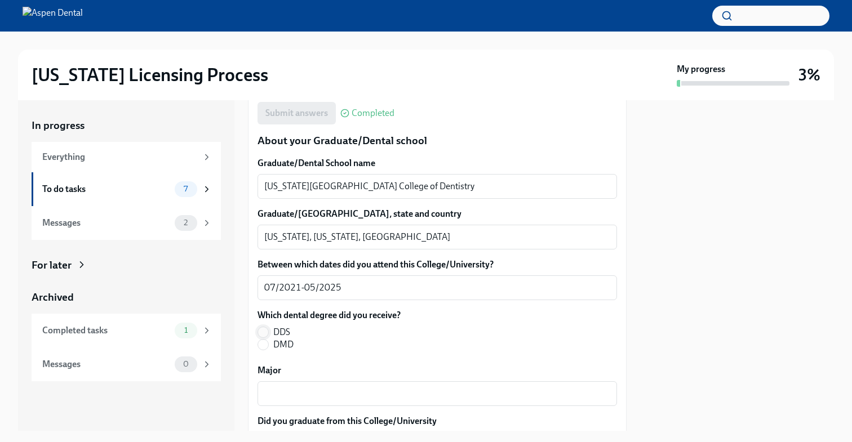
click at [264, 331] on input "DDS" at bounding box center [263, 332] width 10 height 10
radio input "true"
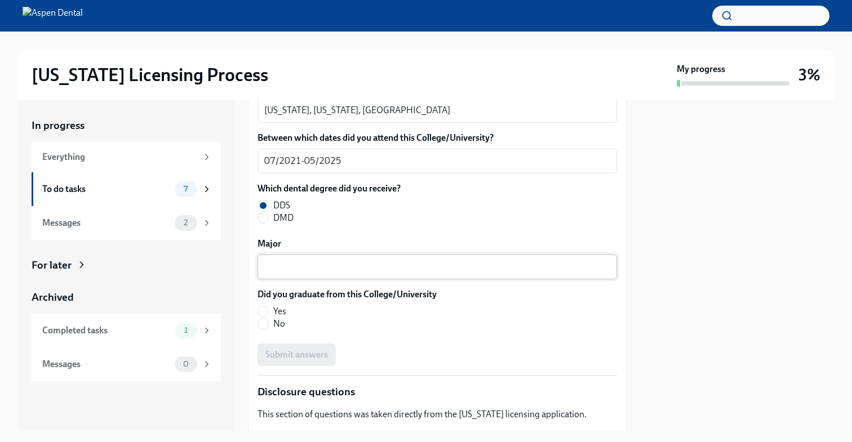
scroll to position [1578, 0]
click at [307, 268] on textarea "Major" at bounding box center [437, 266] width 346 height 14
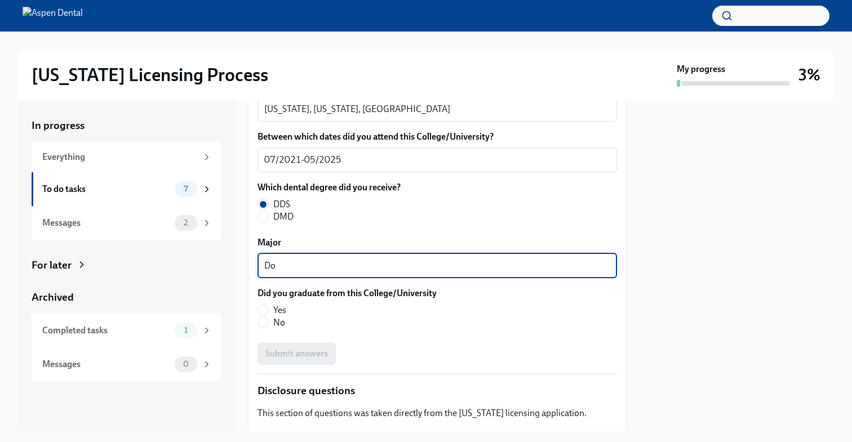
type textarea "D"
type textarea "Doctorate of Dental Surgery"
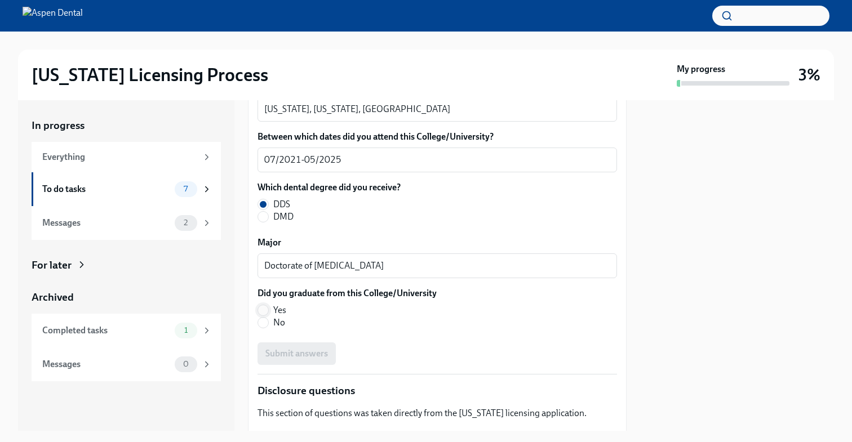
click at [263, 309] on input "Yes" at bounding box center [263, 310] width 10 height 10
radio input "true"
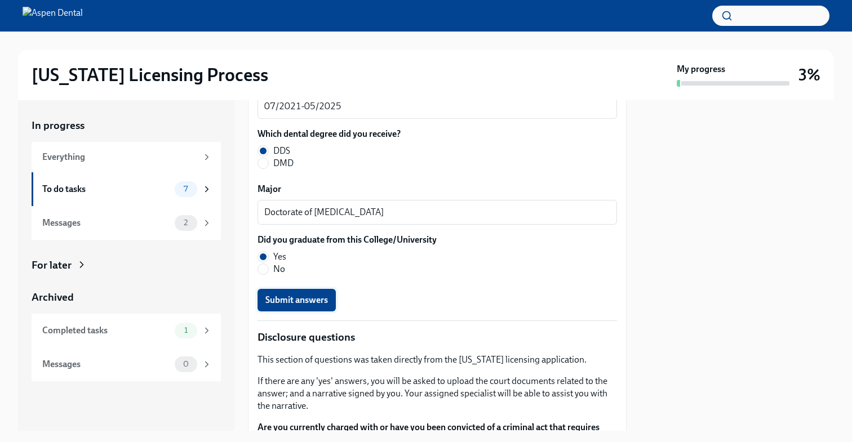
click at [317, 301] on span "Submit answers" at bounding box center [296, 300] width 63 height 11
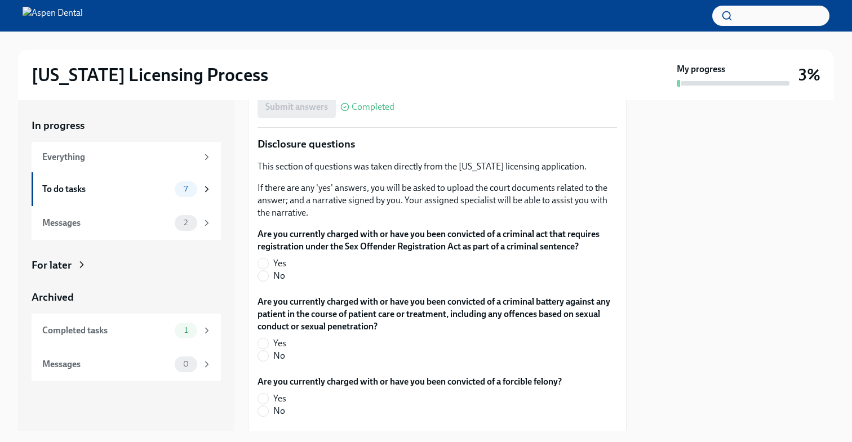
scroll to position [1848, 0]
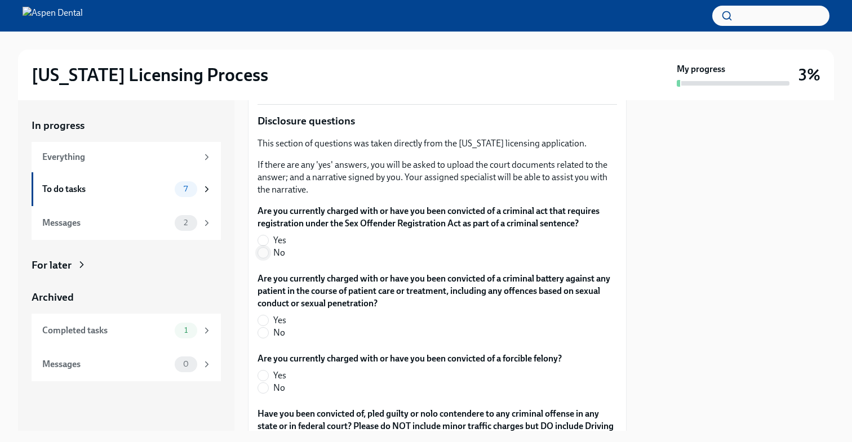
click at [266, 256] on input "No" at bounding box center [263, 253] width 10 height 10
radio input "true"
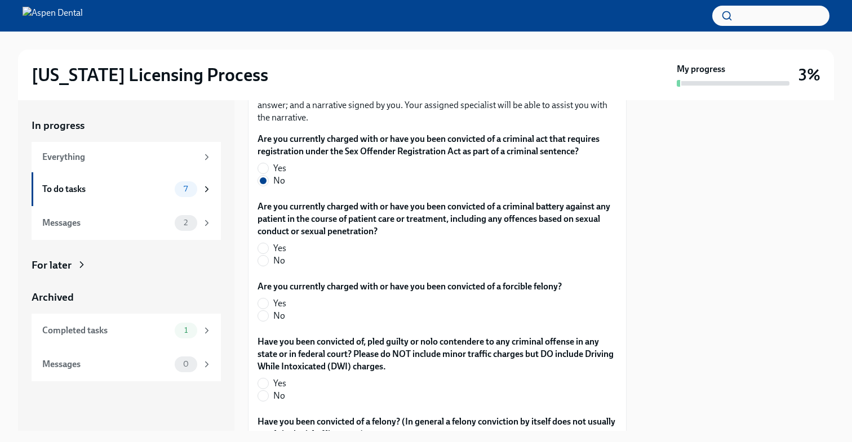
click at [269, 260] on label "No" at bounding box center [433, 261] width 351 height 12
click at [268, 260] on input "No" at bounding box center [263, 261] width 10 height 10
radio input "true"
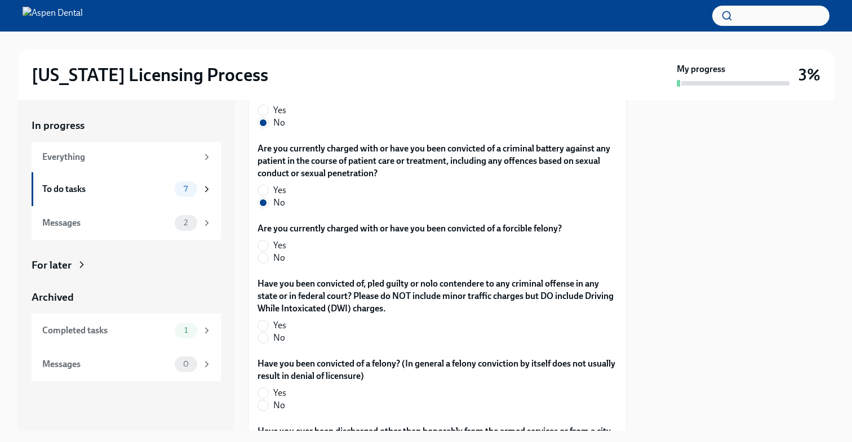
scroll to position [1981, 0]
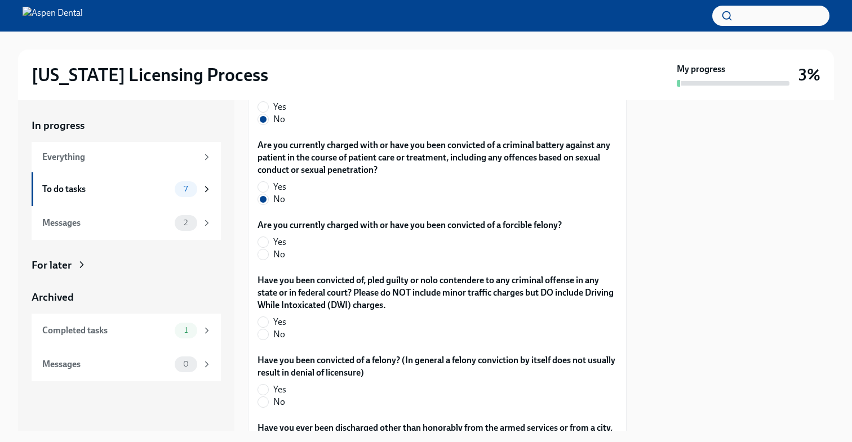
click at [271, 254] on label "No" at bounding box center [405, 255] width 295 height 12
click at [268, 254] on input "No" at bounding box center [263, 255] width 10 height 10
radio input "true"
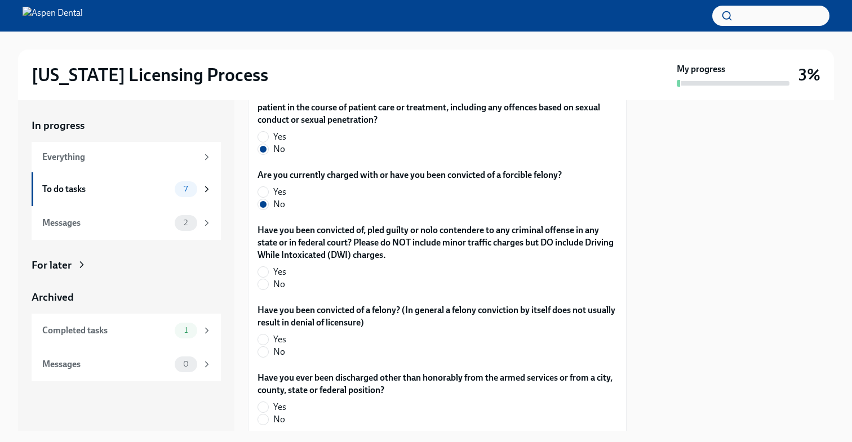
scroll to position [2034, 0]
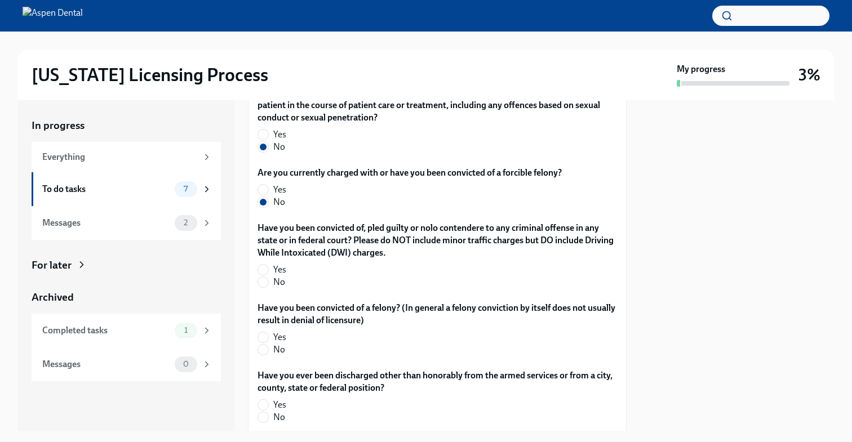
click at [269, 280] on label "No" at bounding box center [433, 282] width 351 height 12
click at [268, 280] on input "No" at bounding box center [263, 282] width 10 height 10
radio input "true"
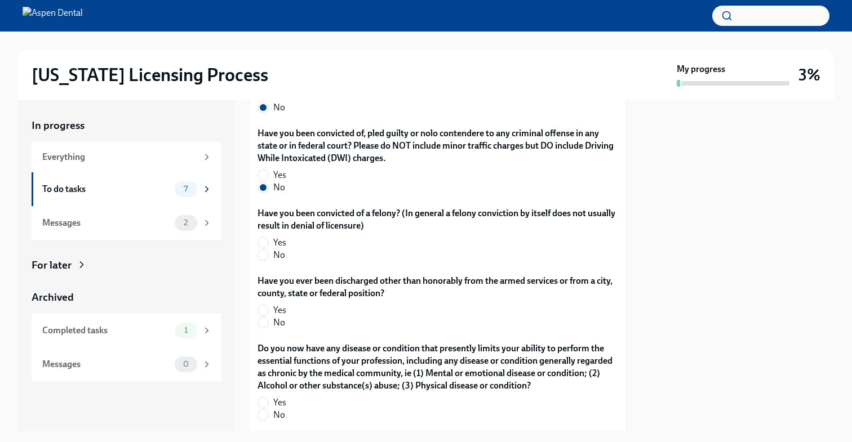
scroll to position [2130, 0]
click at [263, 255] on input "No" at bounding box center [263, 254] width 10 height 10
radio input "true"
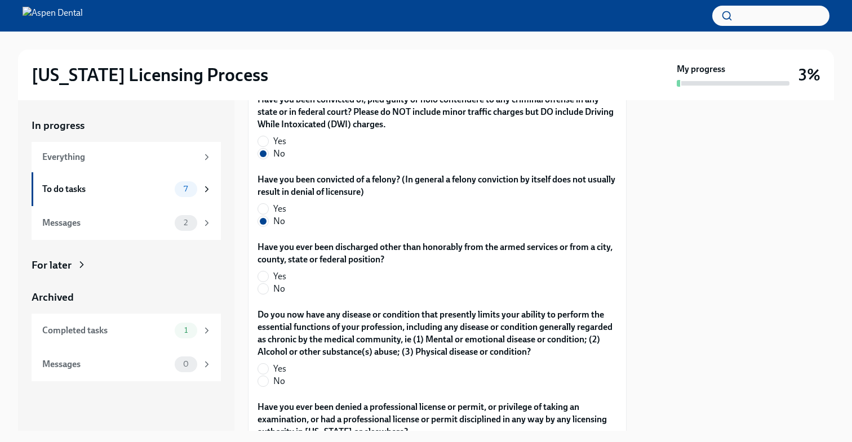
scroll to position [2175, 0]
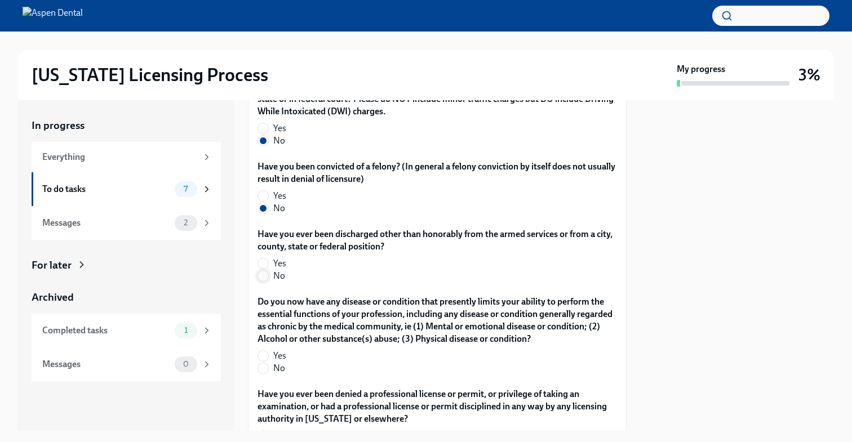
click at [266, 277] on input "No" at bounding box center [263, 276] width 10 height 10
radio input "true"
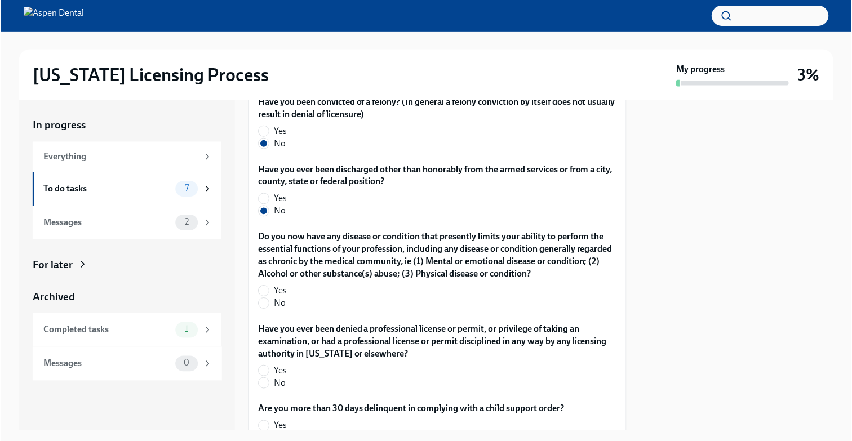
scroll to position [2245, 0]
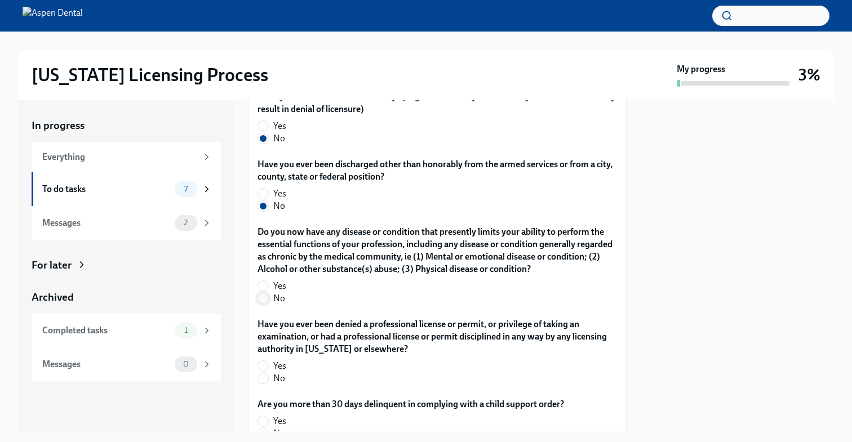
click at [264, 295] on input "No" at bounding box center [263, 299] width 10 height 10
radio input "true"
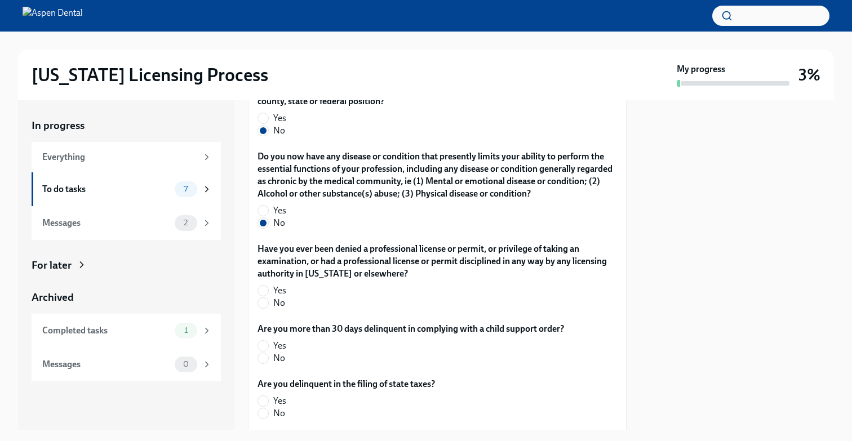
scroll to position [2322, 0]
click at [280, 296] on span "No" at bounding box center [279, 302] width 12 height 12
click at [268, 297] on input "No" at bounding box center [263, 302] width 10 height 10
radio input "true"
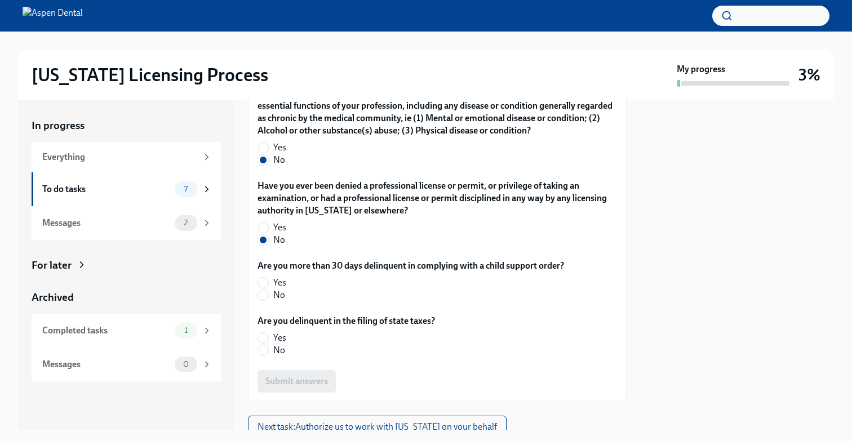
scroll to position [2384, 0]
click at [273, 299] on span "No" at bounding box center [279, 295] width 12 height 12
click at [268, 299] on input "No" at bounding box center [263, 295] width 10 height 10
radio input "true"
click at [267, 352] on input "No" at bounding box center [263, 350] width 10 height 10
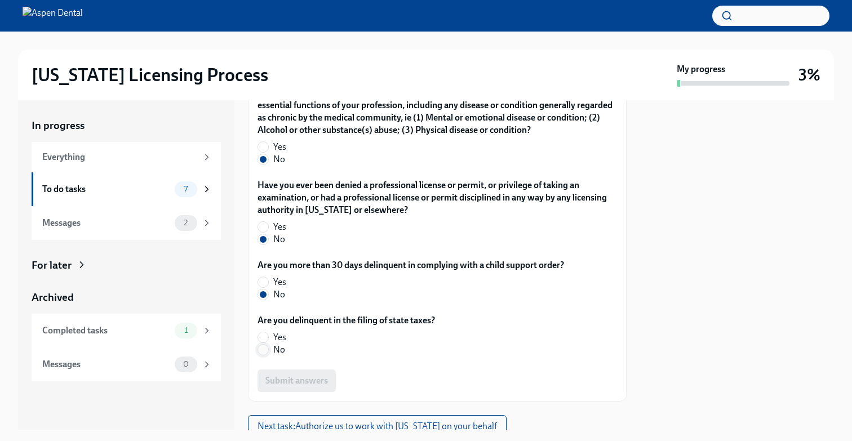
radio input "true"
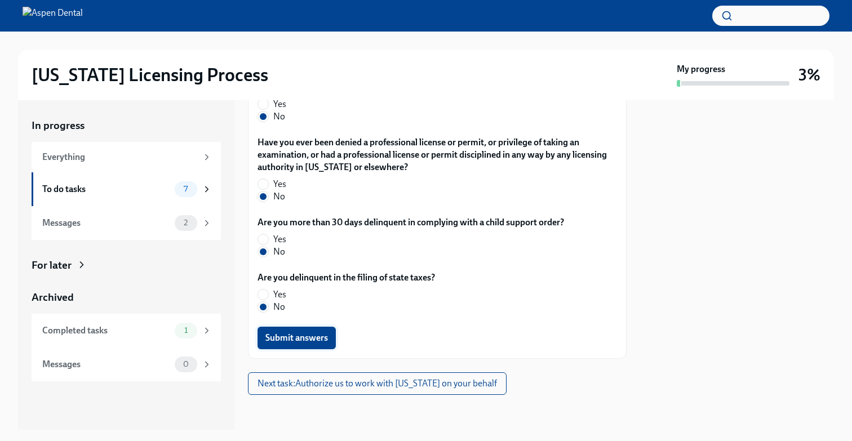
scroll to position [2427, 0]
click at [310, 335] on span "Submit answers" at bounding box center [296, 338] width 63 height 11
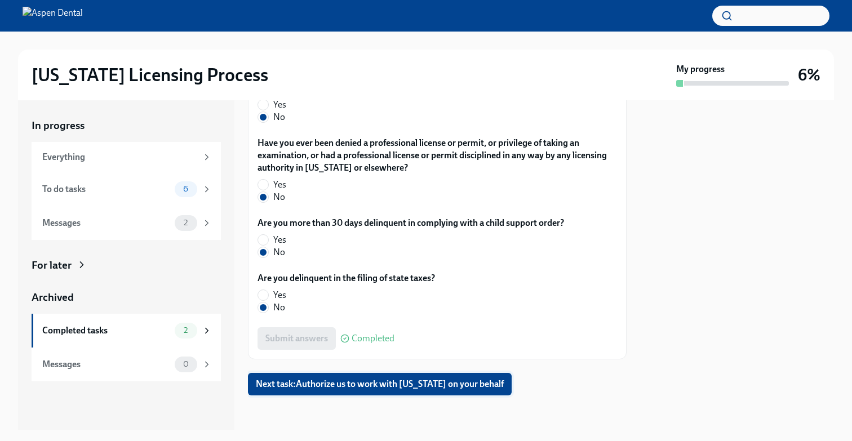
scroll to position [0, 0]
click at [347, 385] on span "Next task : Authorize us to work with Illinois on your behalf" at bounding box center [380, 384] width 248 height 11
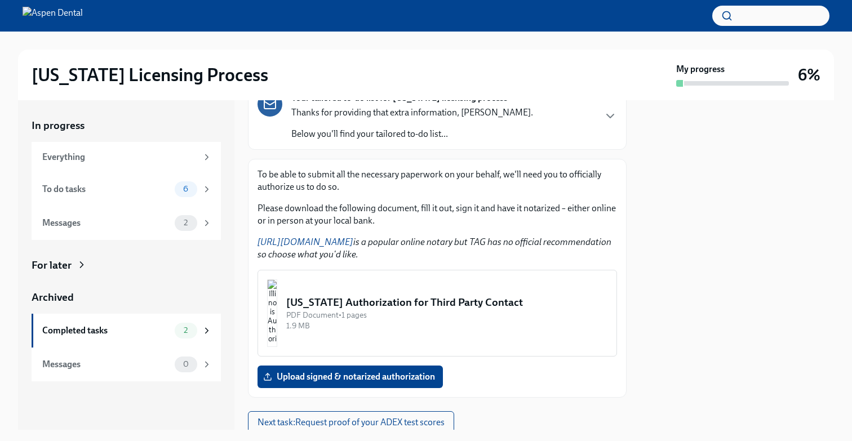
scroll to position [83, 0]
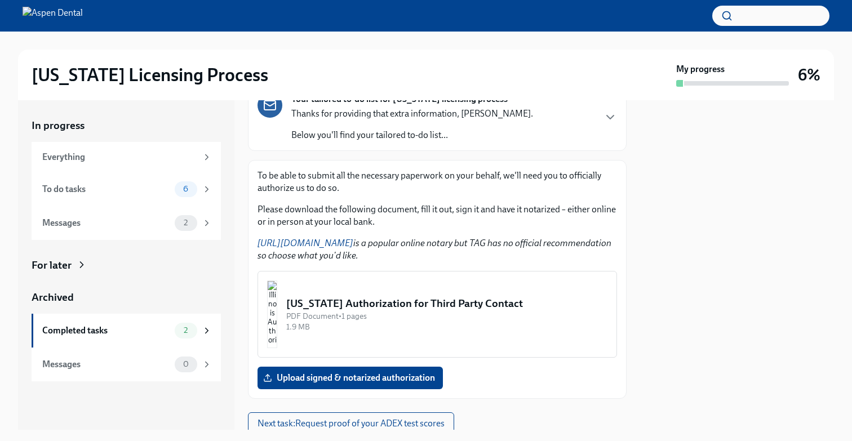
click at [277, 309] on img "button" at bounding box center [272, 315] width 10 height 68
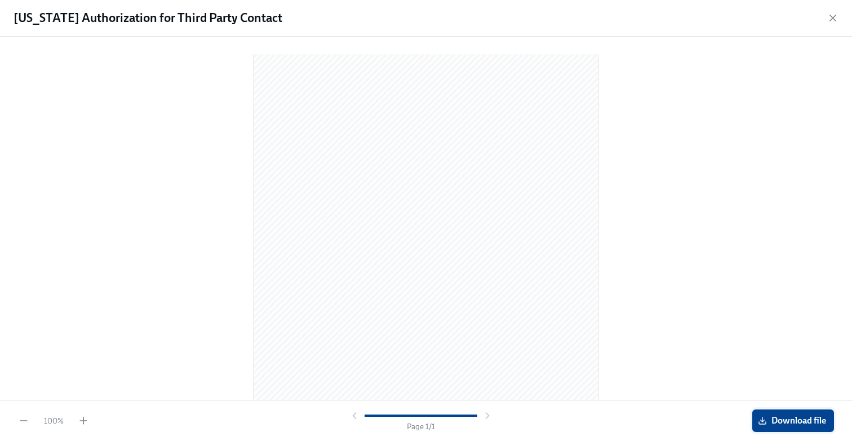
click at [777, 423] on span "Download file" at bounding box center [793, 420] width 66 height 11
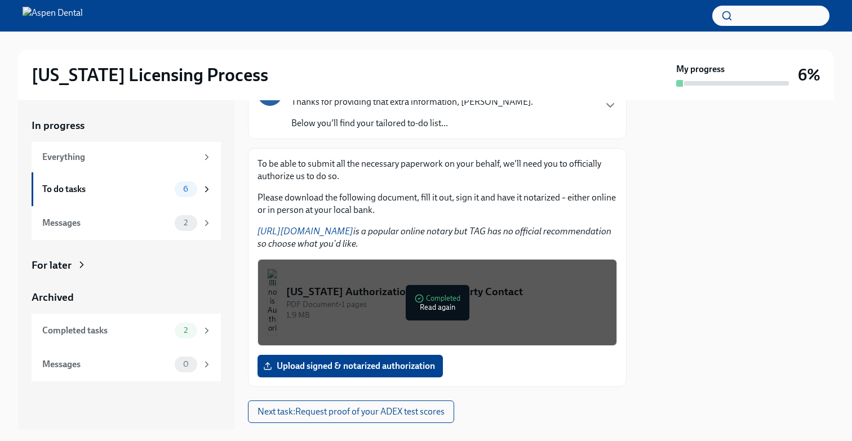
scroll to position [96, 0]
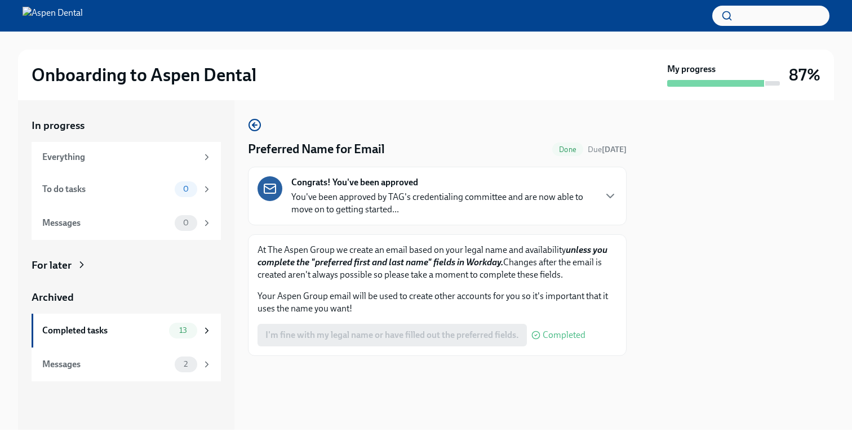
click at [546, 337] on span "Completed" at bounding box center [564, 335] width 43 height 9
click at [535, 202] on p "You've been approved by TAG's credentialing committee and are now able to move …" at bounding box center [442, 203] width 303 height 25
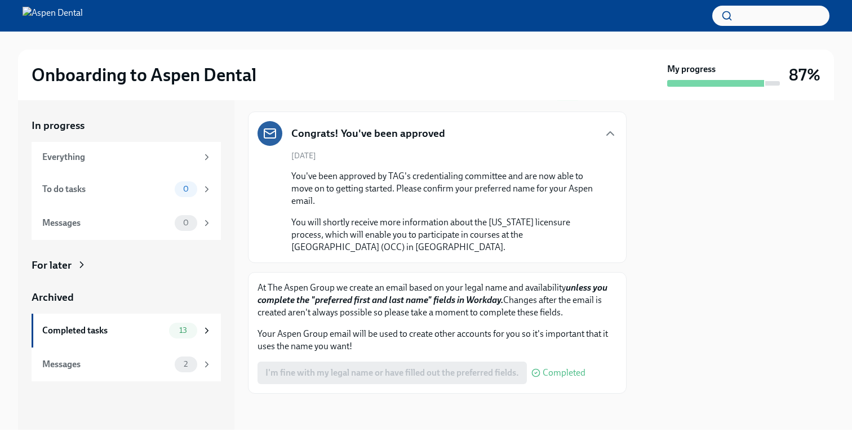
scroll to position [55, 0]
click at [414, 323] on div "At The Aspen Group we create an email based on your legal name and availability…" at bounding box center [438, 317] width 360 height 71
click at [207, 336] on div "13" at bounding box center [190, 331] width 43 height 16
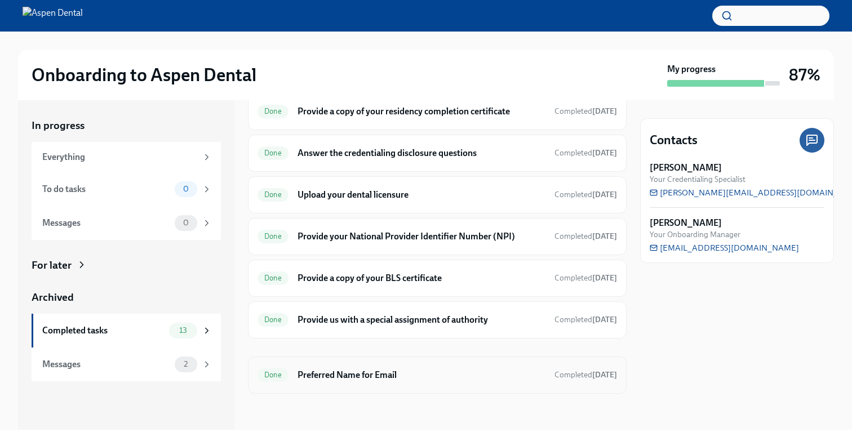
scroll to position [310, 0]
click at [406, 383] on div "Done Preferred Name for Email Completed [DATE]" at bounding box center [438, 376] width 360 height 18
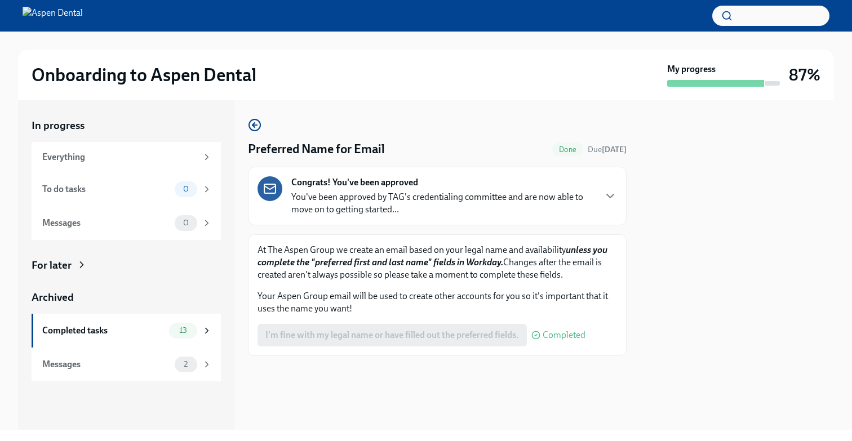
click at [356, 332] on div "I'm fine with my legal name or have filled out the preferred fields. Completed" at bounding box center [422, 335] width 328 height 23
click at [345, 310] on p "Your Aspen Group email will be used to create other accounts for you so it's im…" at bounding box center [438, 302] width 360 height 25
